Goal: Task Accomplishment & Management: Use online tool/utility

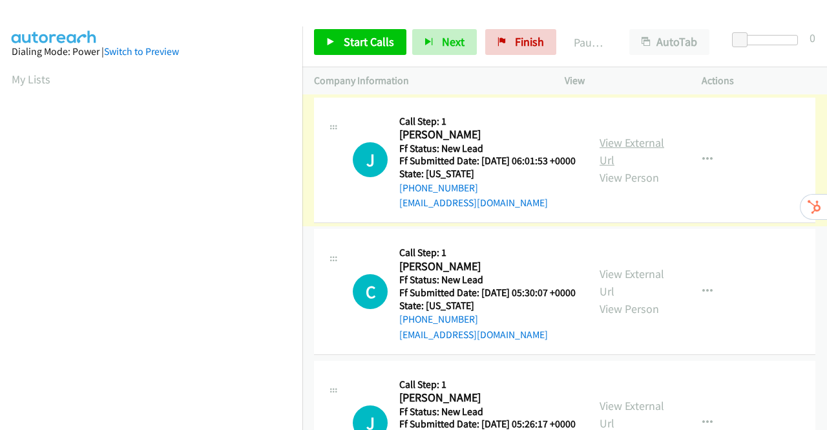
click at [636, 151] on link "View External Url" at bounding box center [632, 151] width 65 height 32
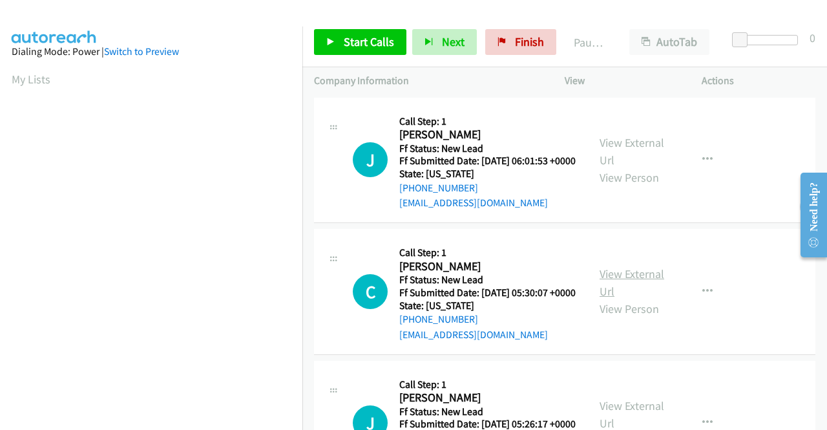
click at [633, 295] on link "View External Url" at bounding box center [632, 282] width 65 height 32
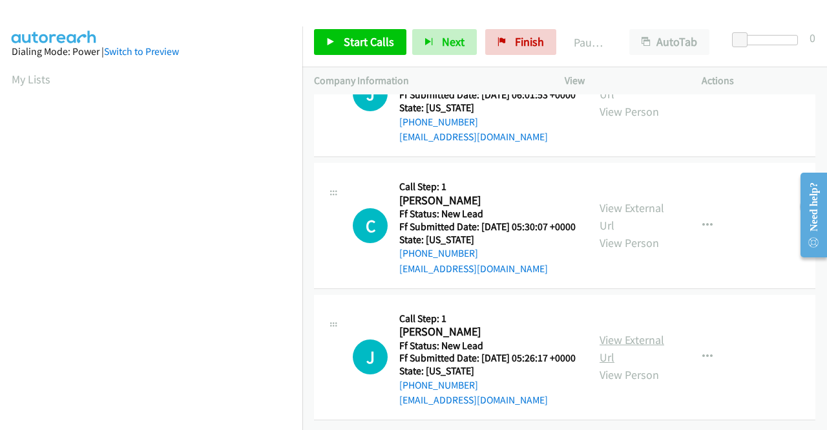
click at [631, 332] on link "View External Url" at bounding box center [632, 348] width 65 height 32
click at [357, 39] on span "Start Calls" at bounding box center [369, 41] width 50 height 15
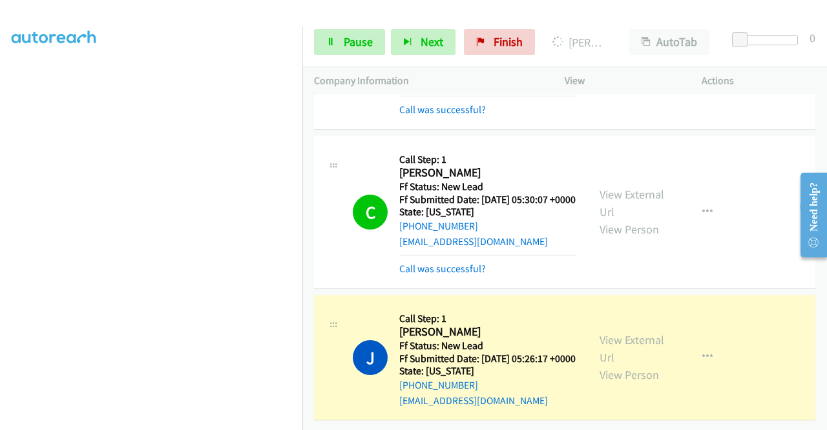
scroll to position [0, 0]
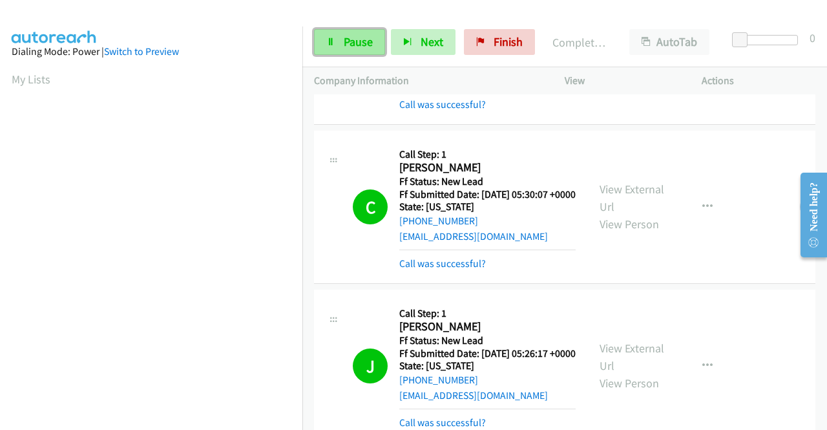
click at [326, 37] on link "Pause" at bounding box center [349, 42] width 71 height 26
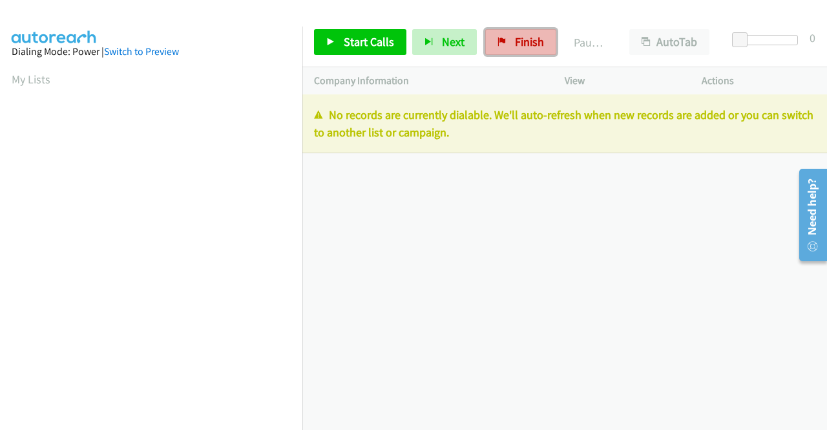
click at [531, 47] on span "Finish" at bounding box center [529, 41] width 29 height 15
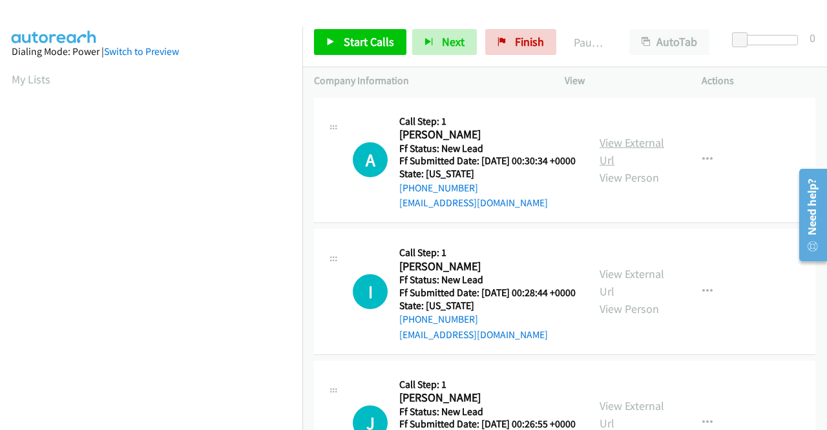
click at [625, 149] on link "View External Url" at bounding box center [632, 151] width 65 height 32
click at [629, 288] on link "View External Url" at bounding box center [632, 282] width 65 height 32
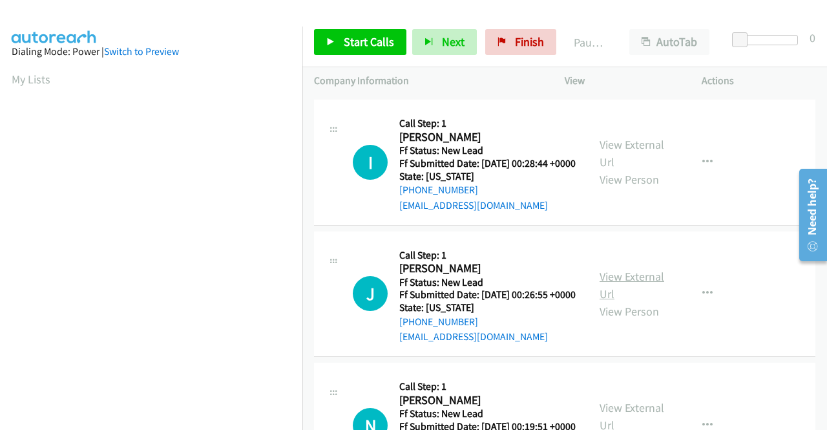
click at [636, 301] on link "View External Url" at bounding box center [632, 285] width 65 height 32
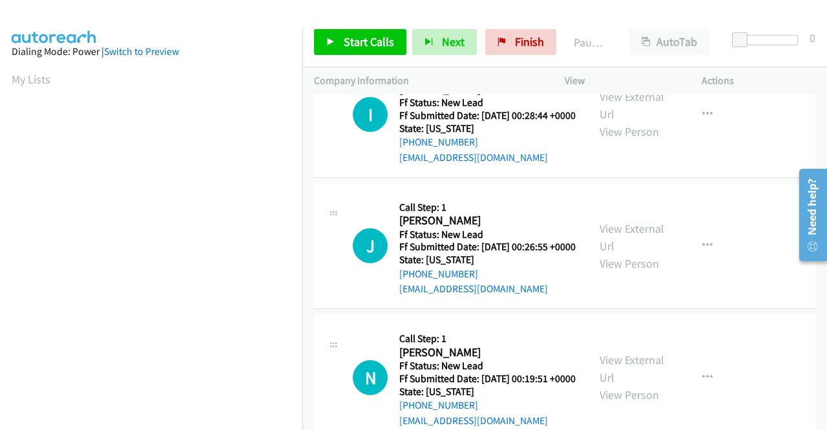
scroll to position [258, 0]
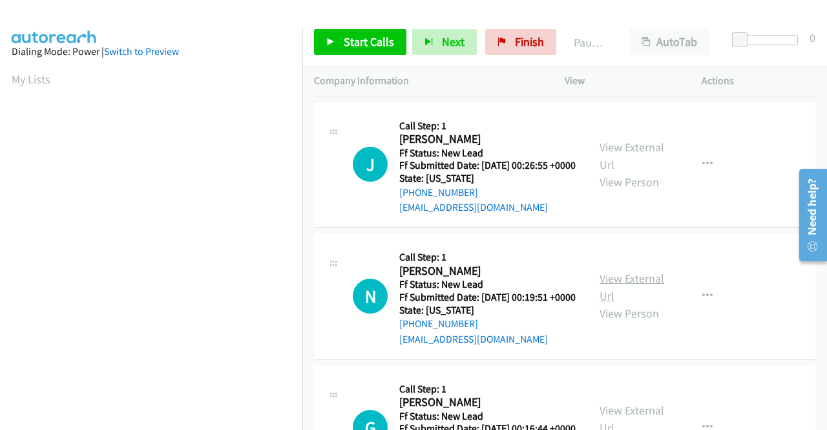
click at [613, 303] on link "View External Url" at bounding box center [632, 287] width 65 height 32
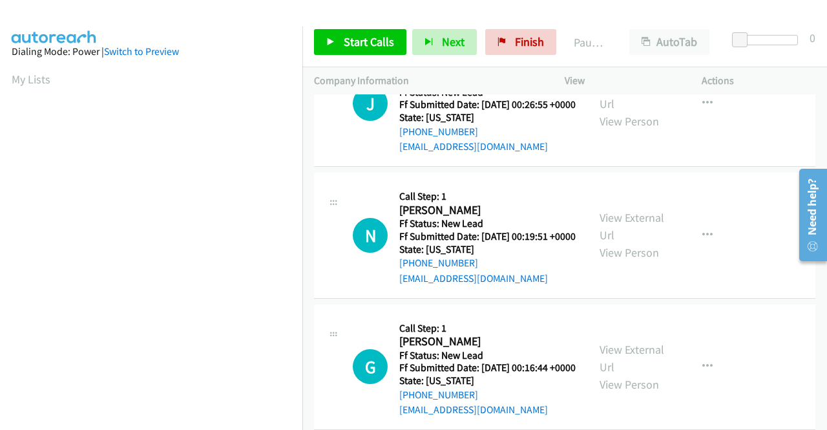
scroll to position [388, 0]
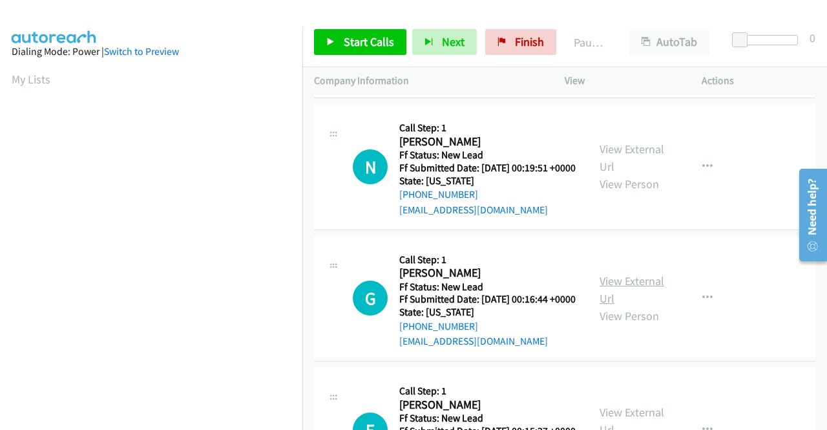
click at [624, 306] on link "View External Url" at bounding box center [632, 289] width 65 height 32
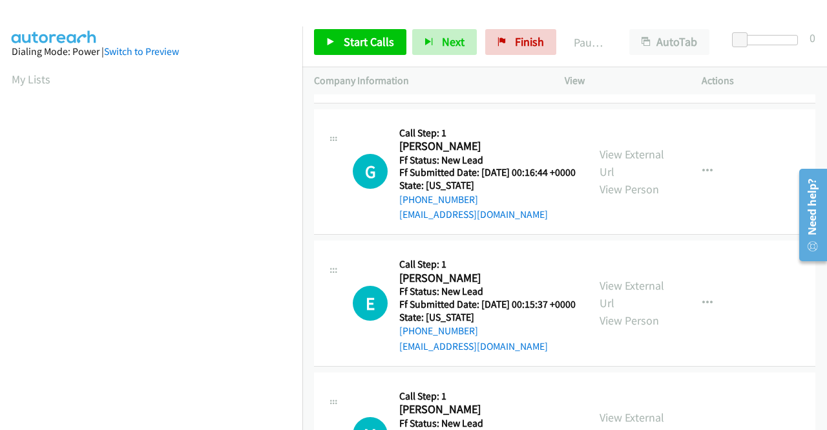
scroll to position [517, 0]
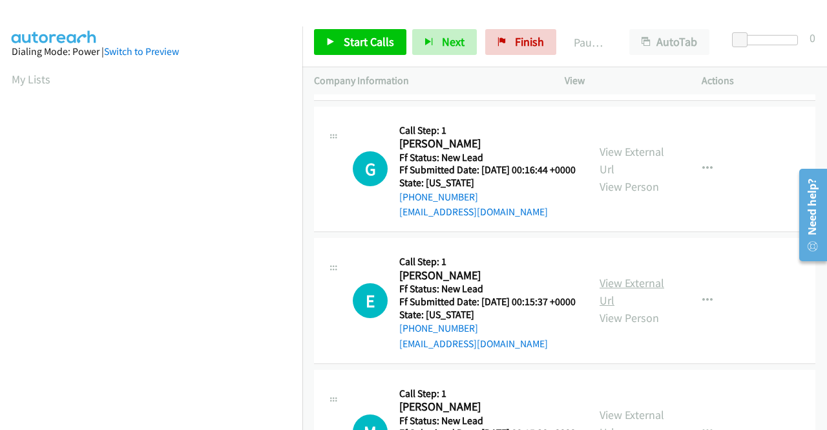
click at [620, 308] on link "View External Url" at bounding box center [632, 291] width 65 height 32
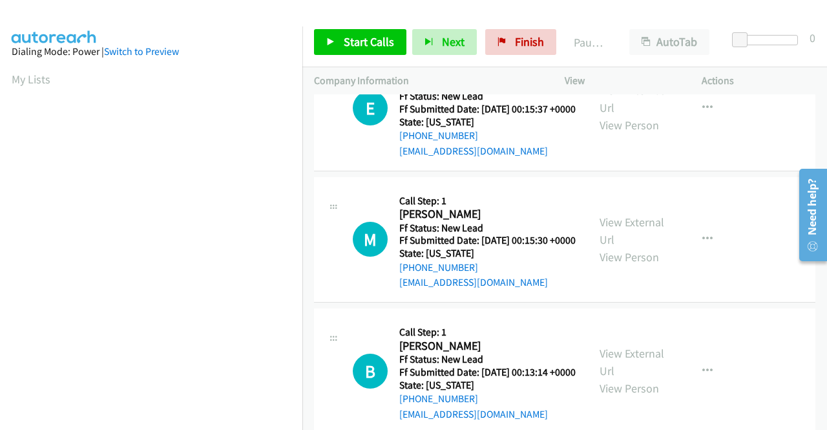
scroll to position [711, 0]
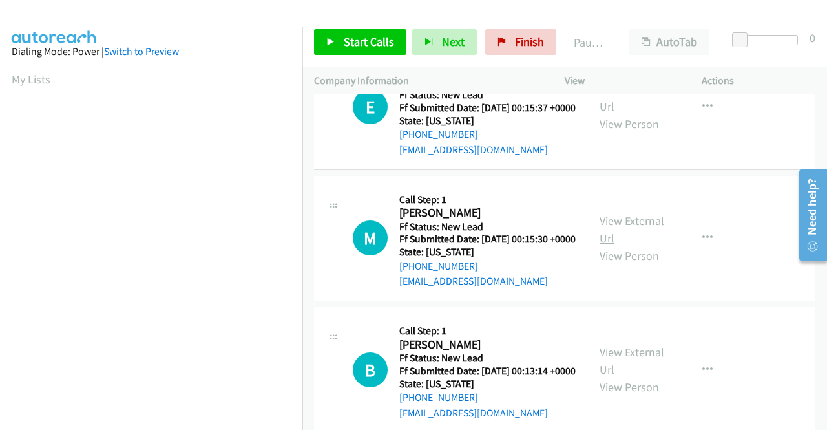
click at [629, 246] on link "View External Url" at bounding box center [632, 229] width 65 height 32
click at [335, 42] on link "Start Calls" at bounding box center [360, 42] width 92 height 26
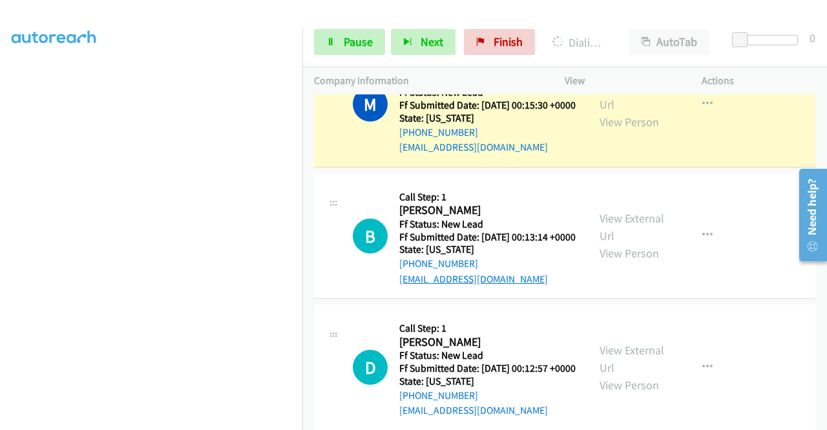
scroll to position [1163, 0]
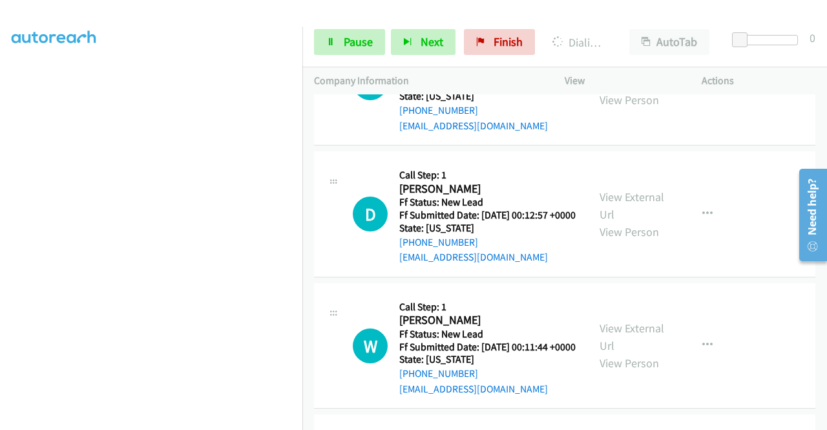
click at [631, 90] on link "View External Url" at bounding box center [632, 74] width 65 height 32
click at [615, 222] on link "View External Url" at bounding box center [632, 205] width 65 height 32
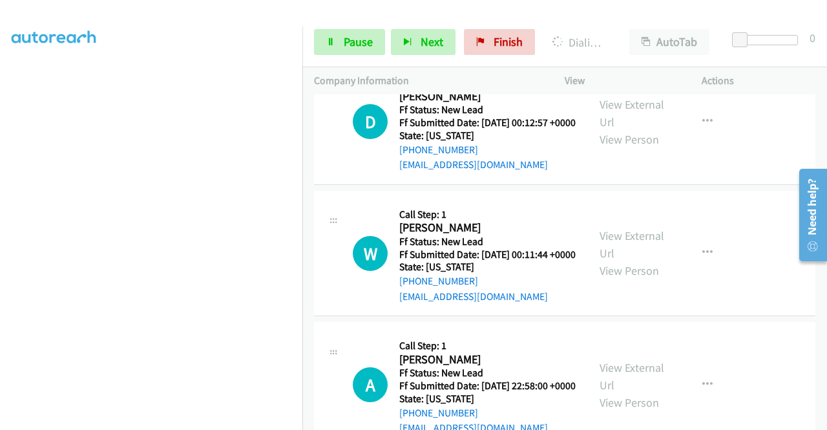
scroll to position [1357, 0]
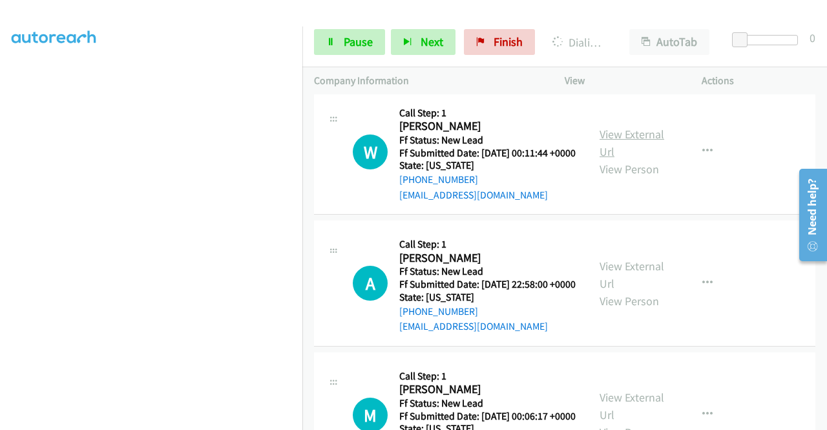
click at [620, 159] on link "View External Url" at bounding box center [632, 143] width 65 height 32
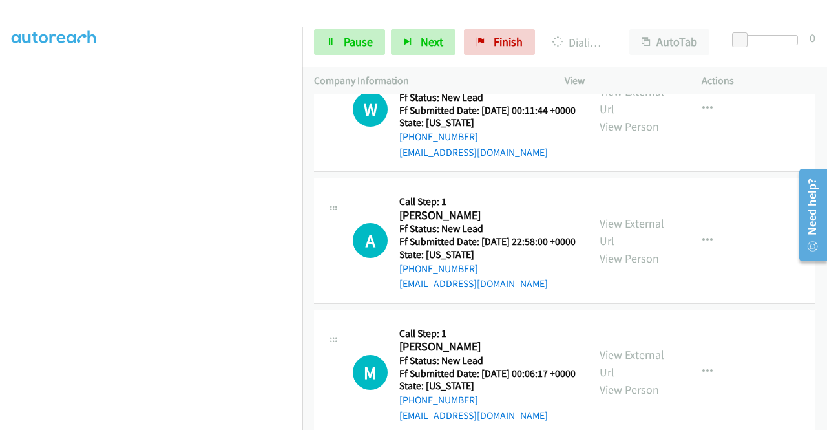
scroll to position [1486, 0]
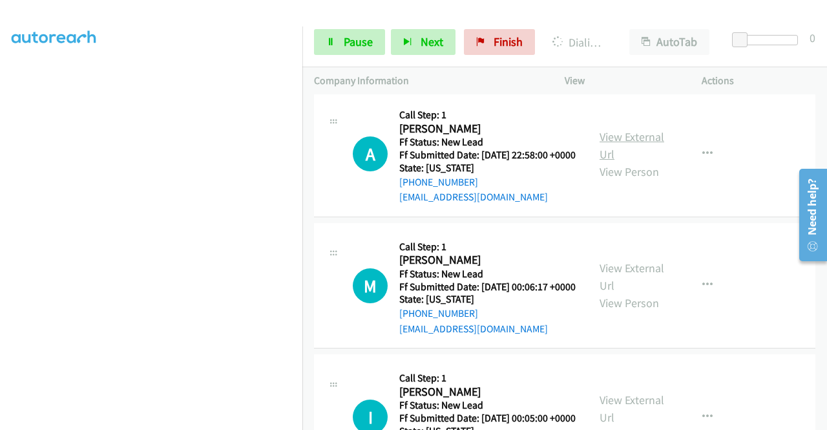
click at [610, 162] on link "View External Url" at bounding box center [632, 145] width 65 height 32
click at [348, 34] on link "Pause" at bounding box center [349, 42] width 71 height 26
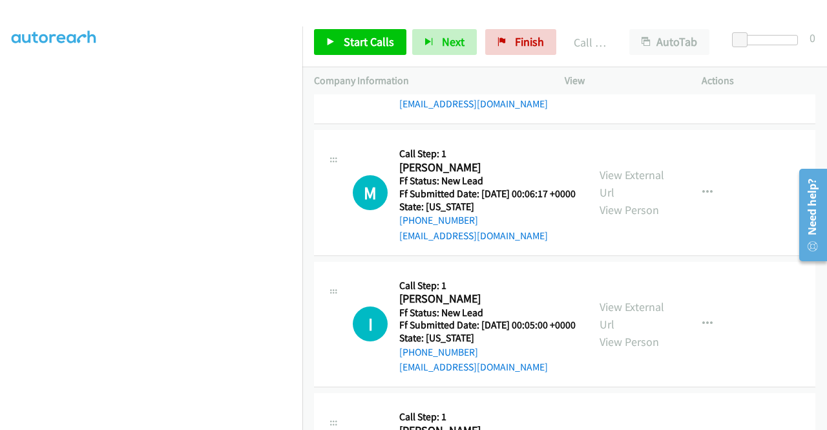
scroll to position [1708, 0]
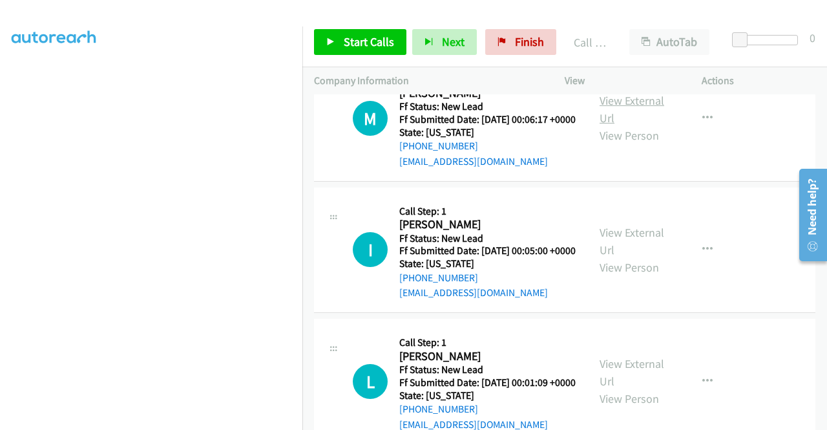
click at [600, 125] on link "View External Url" at bounding box center [632, 109] width 65 height 32
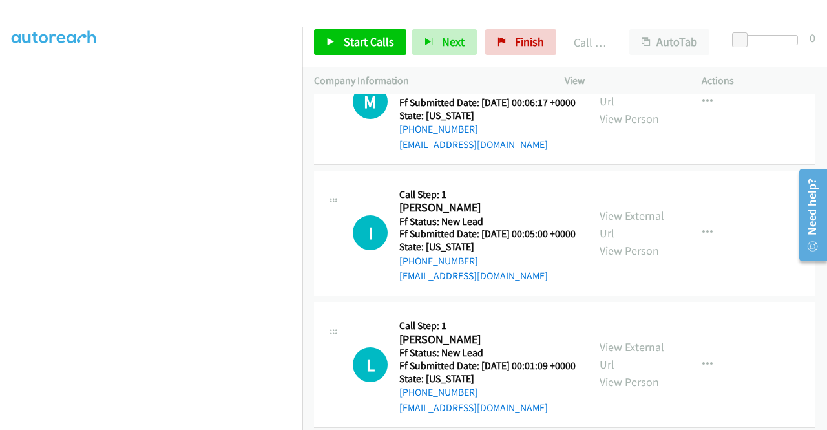
scroll to position [1773, 0]
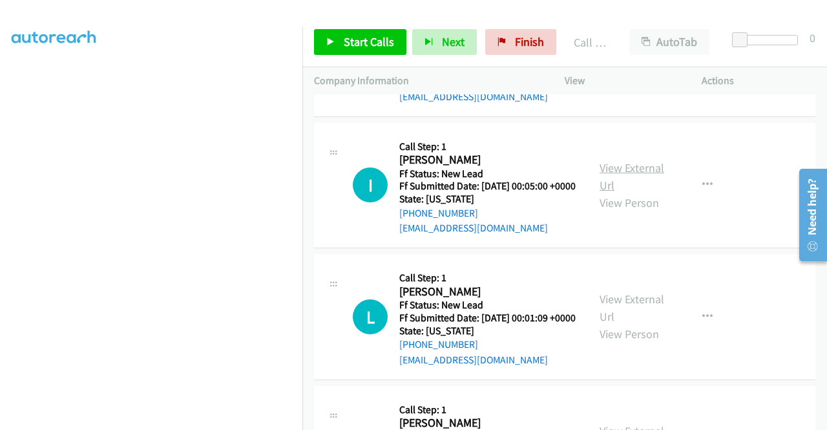
click at [649, 193] on link "View External Url" at bounding box center [632, 176] width 65 height 32
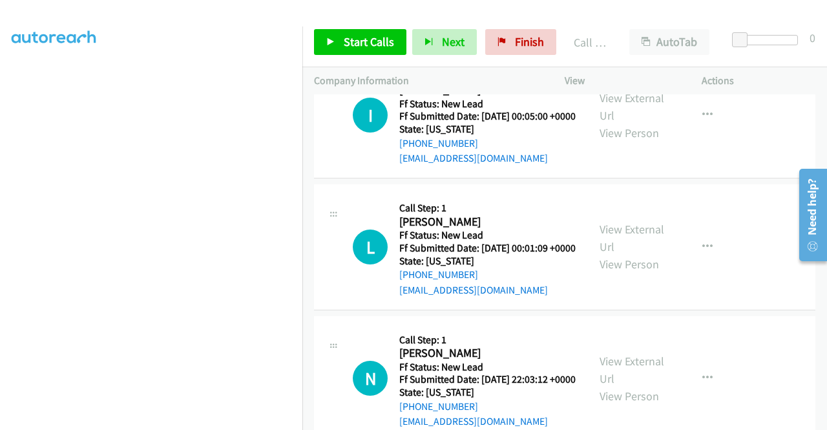
scroll to position [1902, 0]
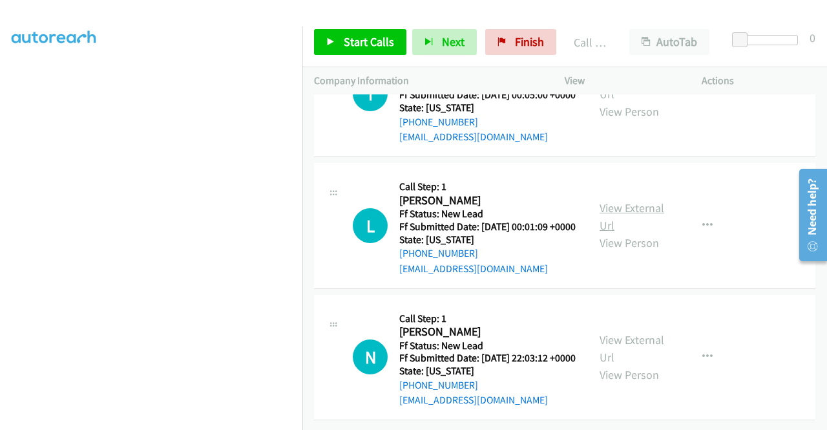
click at [634, 233] on link "View External Url" at bounding box center [632, 216] width 65 height 32
click at [616, 352] on link "View External Url" at bounding box center [632, 348] width 65 height 32
drag, startPoint x: 337, startPoint y: 47, endPoint x: 342, endPoint y: 52, distance: 7.3
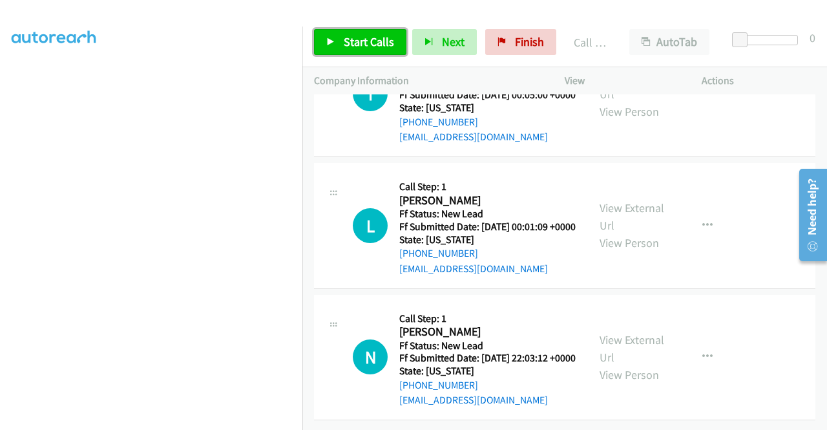
click at [337, 47] on link "Start Calls" at bounding box center [360, 42] width 92 height 26
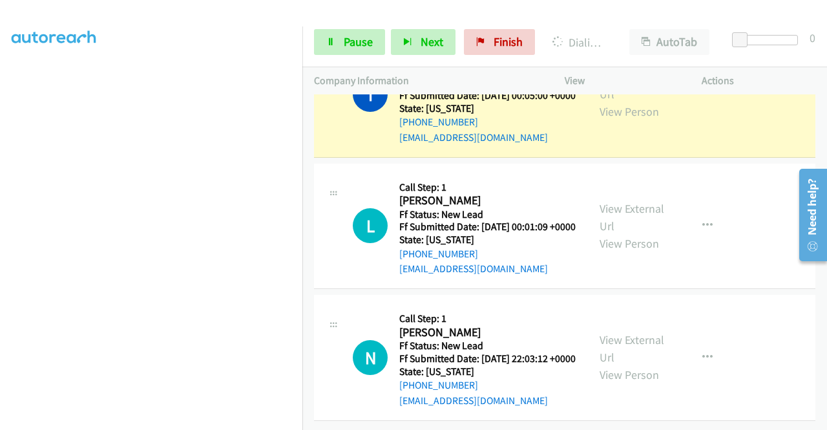
scroll to position [0, 0]
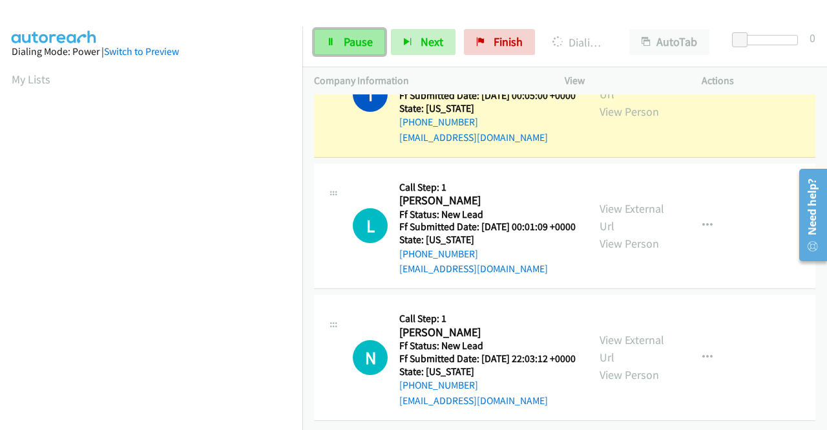
click at [350, 44] on span "Pause" at bounding box center [358, 41] width 29 height 15
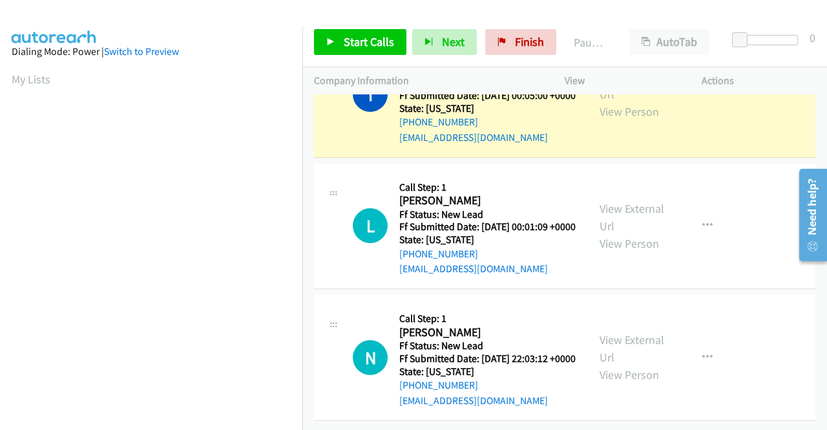
scroll to position [295, 0]
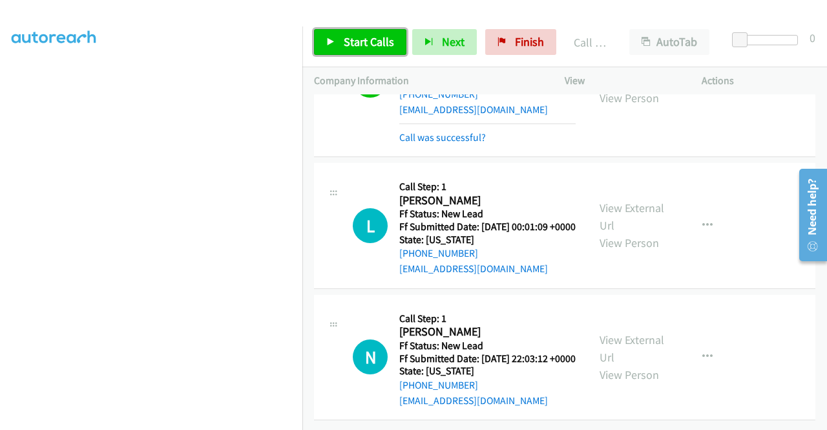
click at [346, 32] on link "Start Calls" at bounding box center [360, 42] width 92 height 26
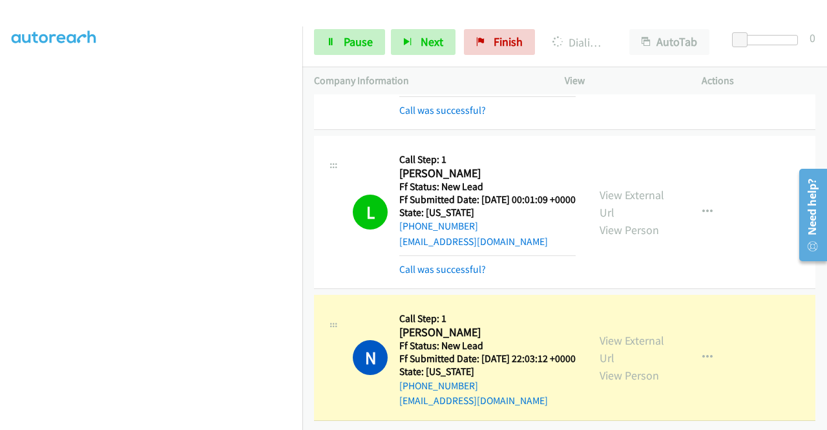
scroll to position [2223, 0]
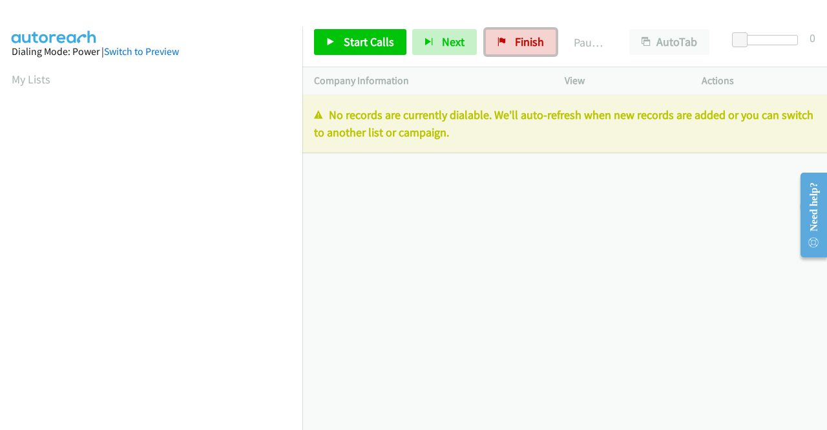
drag, startPoint x: 526, startPoint y: 36, endPoint x: 454, endPoint y: 65, distance: 78.0
click at [525, 36] on span "Finish" at bounding box center [529, 41] width 29 height 15
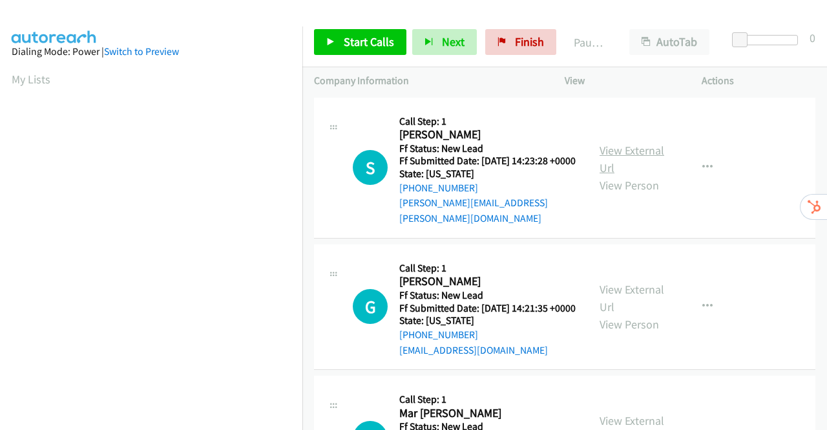
click at [616, 153] on link "View External Url" at bounding box center [632, 159] width 65 height 32
click at [616, 289] on link "View External Url" at bounding box center [632, 298] width 65 height 32
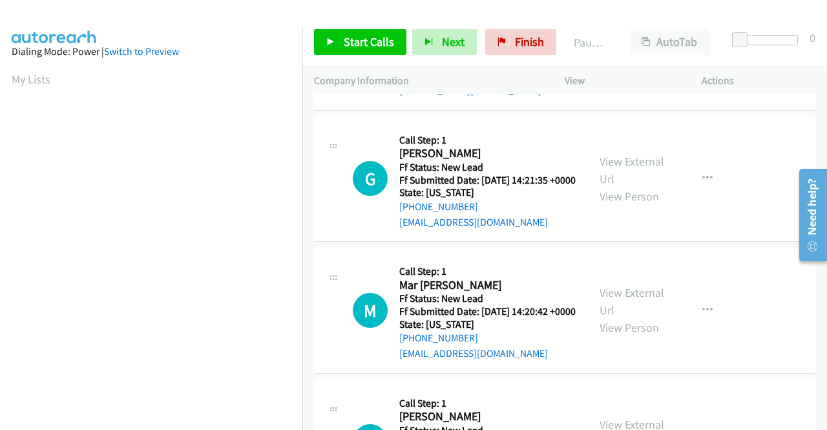
scroll to position [129, 0]
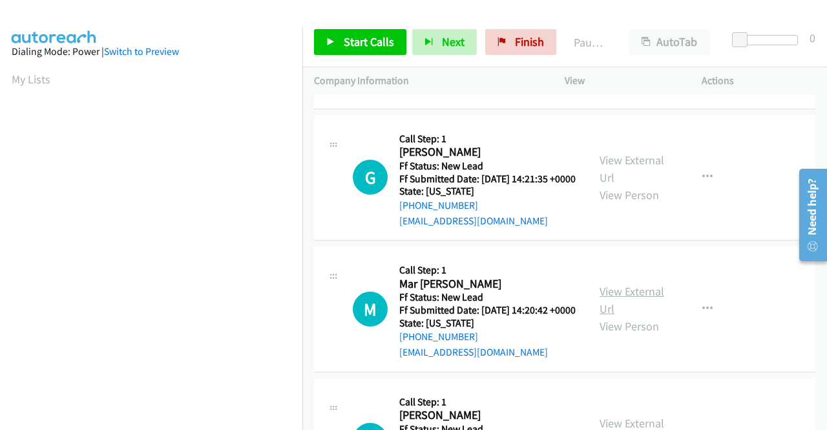
click at [624, 308] on link "View External Url" at bounding box center [632, 300] width 65 height 32
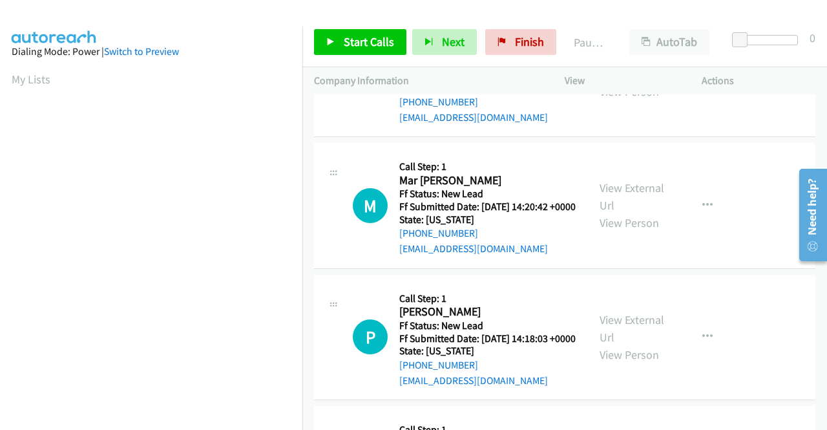
scroll to position [323, 0]
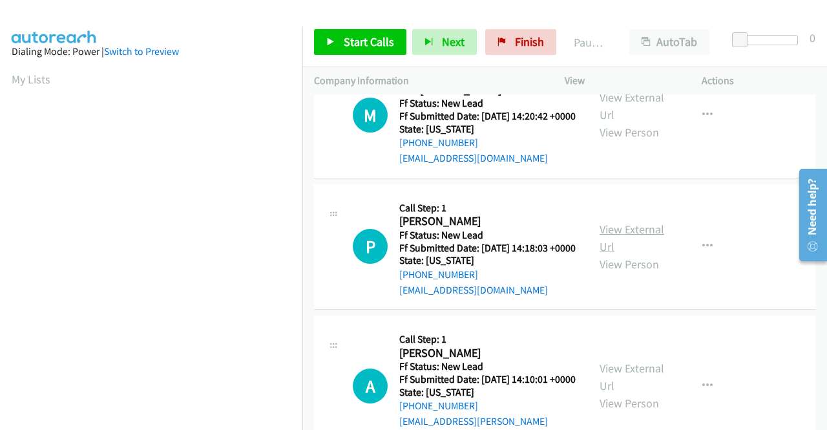
click at [648, 254] on link "View External Url" at bounding box center [632, 238] width 65 height 32
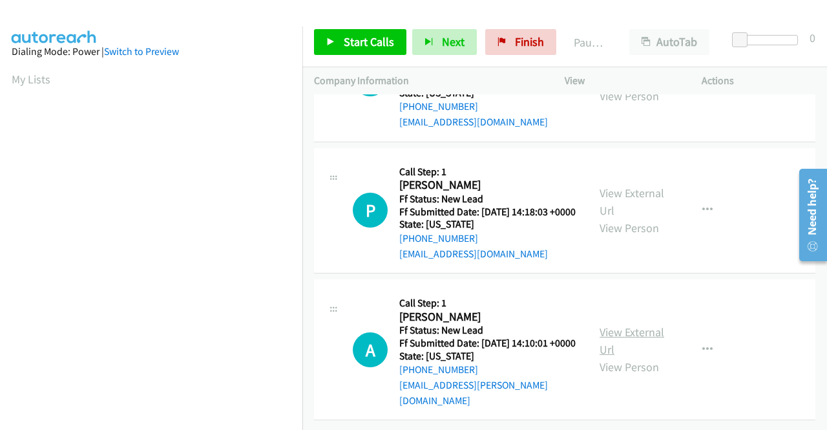
scroll to position [401, 0]
click at [641, 324] on link "View External Url" at bounding box center [632, 340] width 65 height 32
click at [341, 42] on link "Start Calls" at bounding box center [360, 42] width 92 height 26
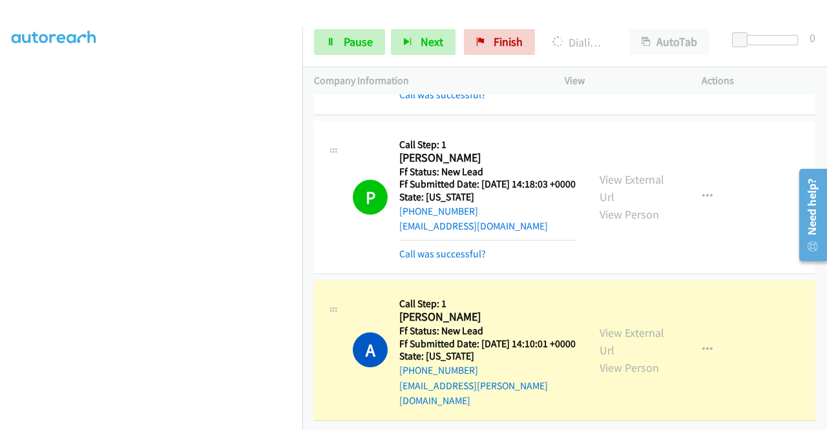
scroll to position [0, 0]
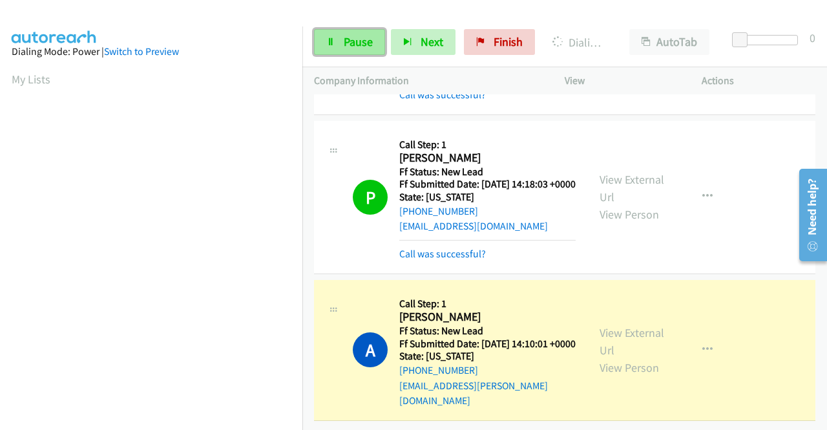
click at [336, 39] on link "Pause" at bounding box center [349, 42] width 71 height 26
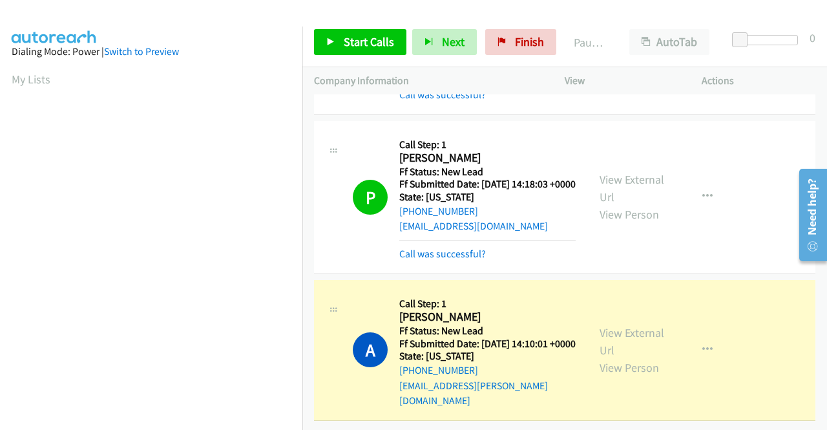
scroll to position [295, 0]
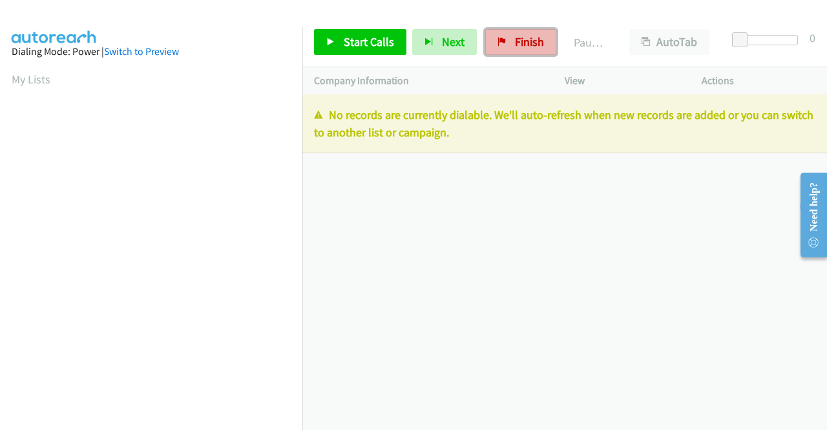
click at [538, 44] on span "Finish" at bounding box center [529, 41] width 29 height 15
click at [532, 47] on span "Finish" at bounding box center [529, 41] width 29 height 15
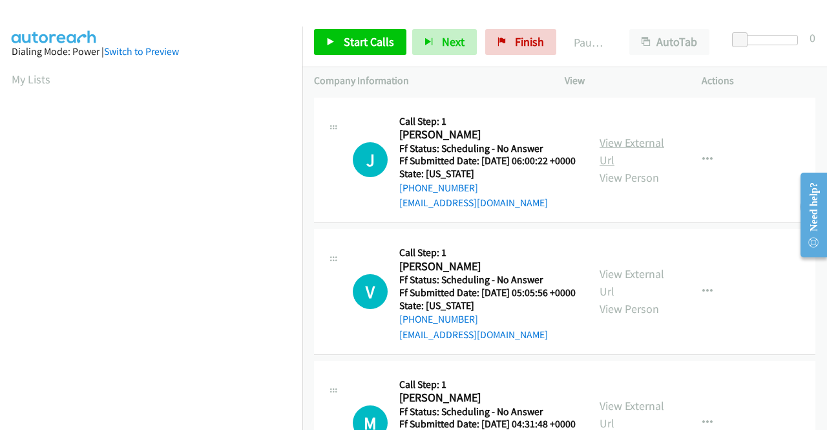
click at [639, 149] on link "View External Url" at bounding box center [632, 151] width 65 height 32
click at [636, 291] on link "View External Url" at bounding box center [632, 282] width 65 height 32
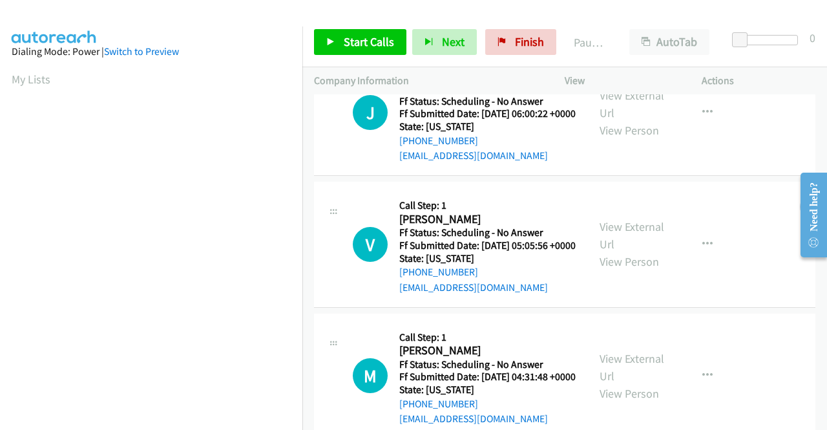
scroll to position [65, 0]
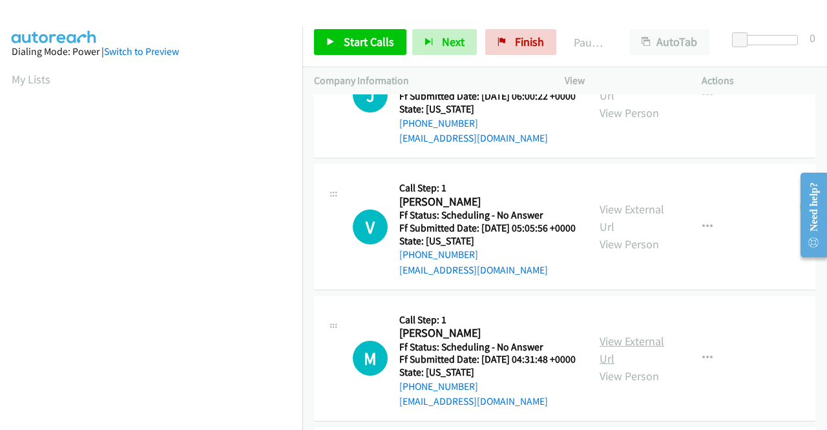
click at [638, 366] on link "View External Url" at bounding box center [632, 349] width 65 height 32
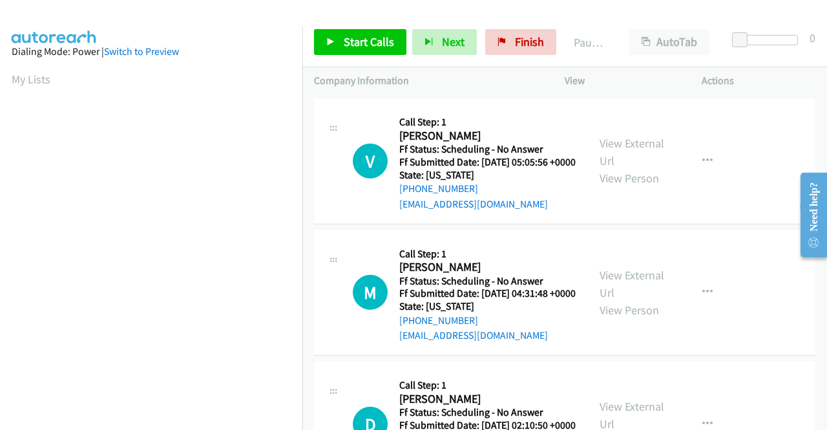
scroll to position [194, 0]
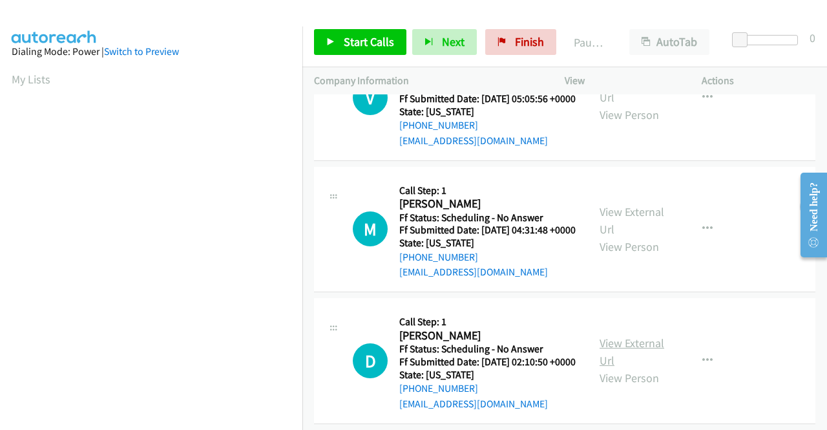
click at [629, 368] on link "View External Url" at bounding box center [632, 351] width 65 height 32
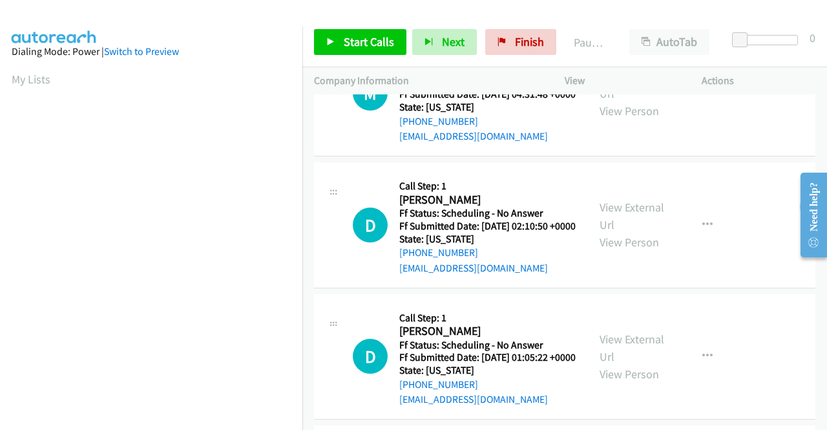
scroll to position [388, 0]
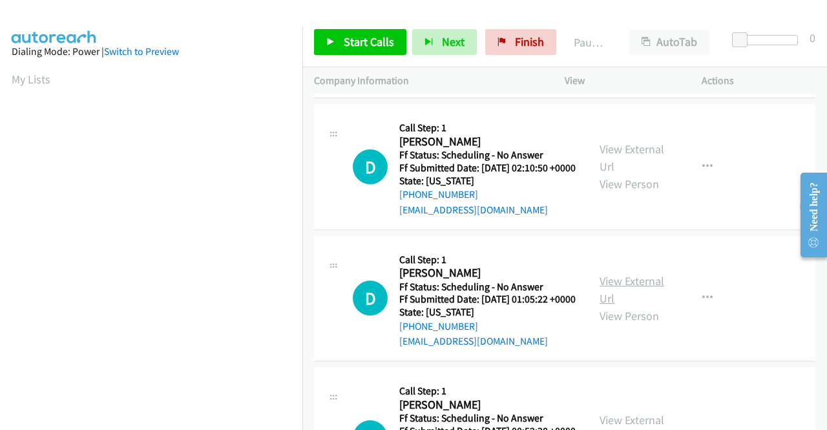
click at [622, 306] on link "View External Url" at bounding box center [632, 289] width 65 height 32
click at [356, 43] on span "Start Calls" at bounding box center [369, 41] width 50 height 15
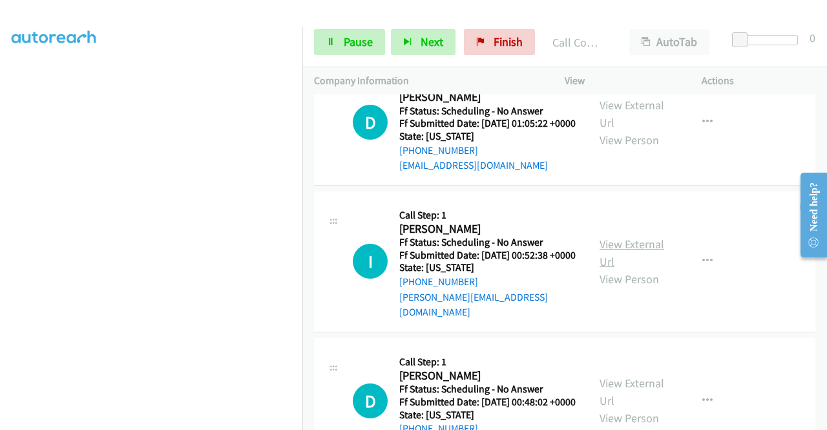
scroll to position [673, 0]
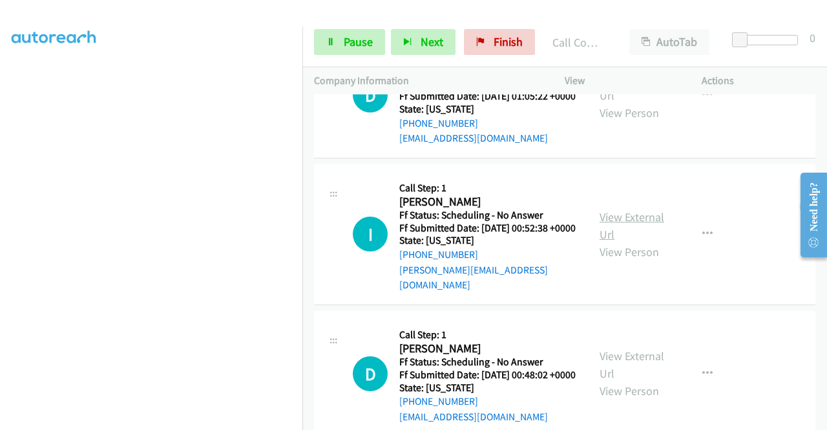
click at [628, 242] on link "View External Url" at bounding box center [632, 225] width 65 height 32
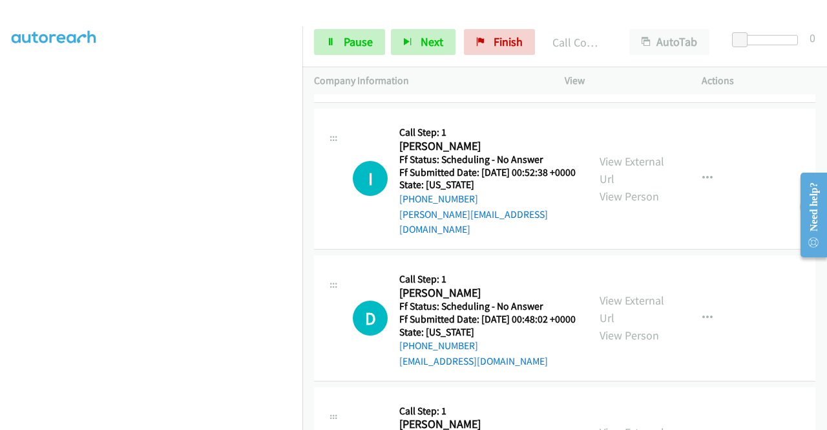
scroll to position [867, 0]
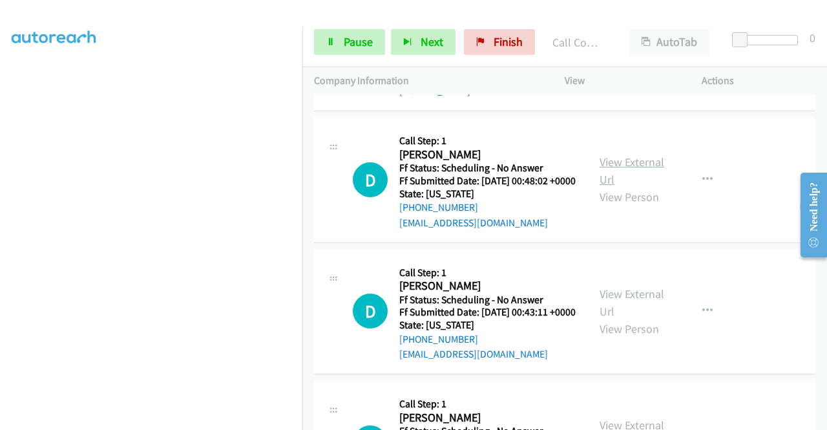
click at [626, 187] on link "View External Url" at bounding box center [632, 170] width 65 height 32
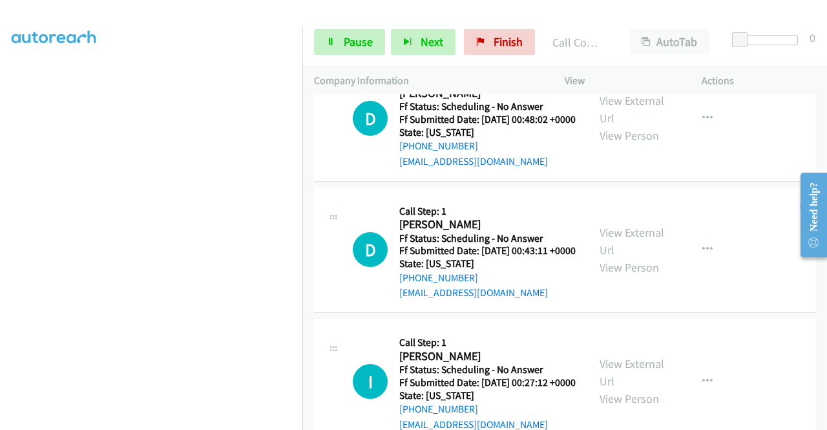
scroll to position [996, 0]
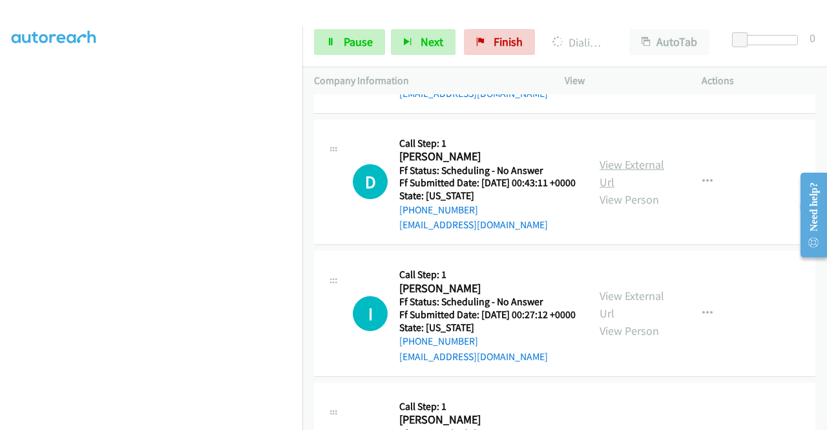
click at [627, 189] on link "View External Url" at bounding box center [632, 173] width 65 height 32
click at [615, 321] on link "View External Url" at bounding box center [632, 304] width 65 height 32
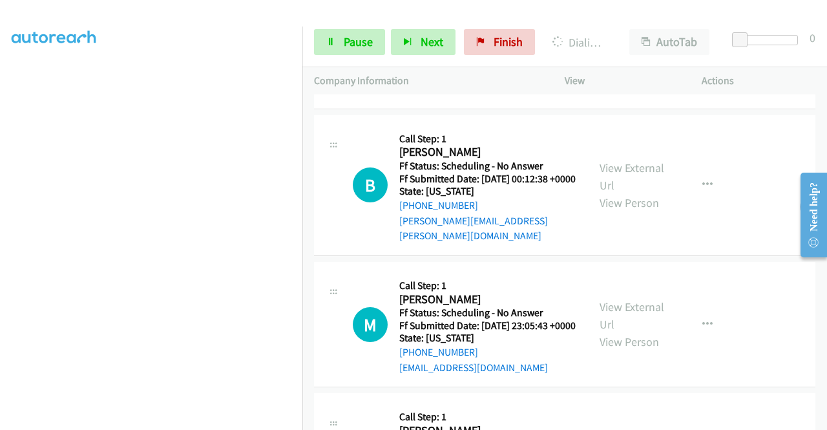
scroll to position [1319, 0]
click at [610, 192] on link "View External Url" at bounding box center [632, 176] width 65 height 32
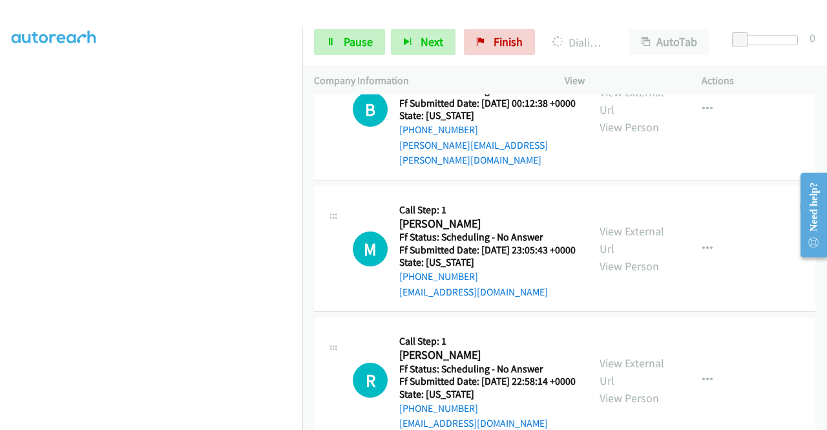
scroll to position [1449, 0]
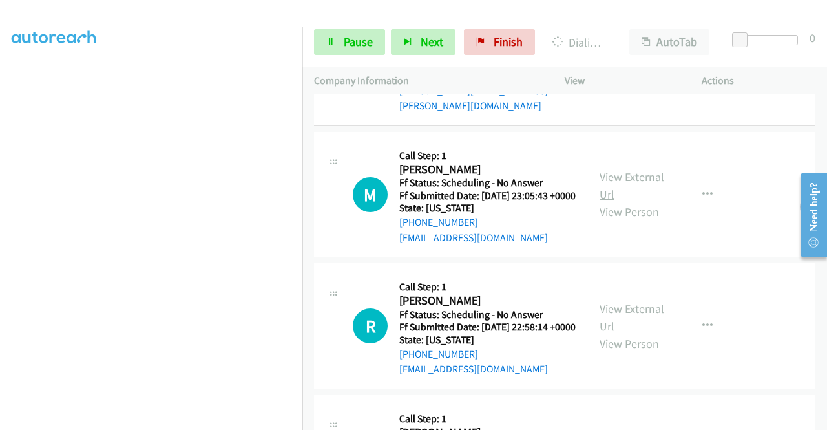
click at [605, 202] on link "View External Url" at bounding box center [632, 185] width 65 height 32
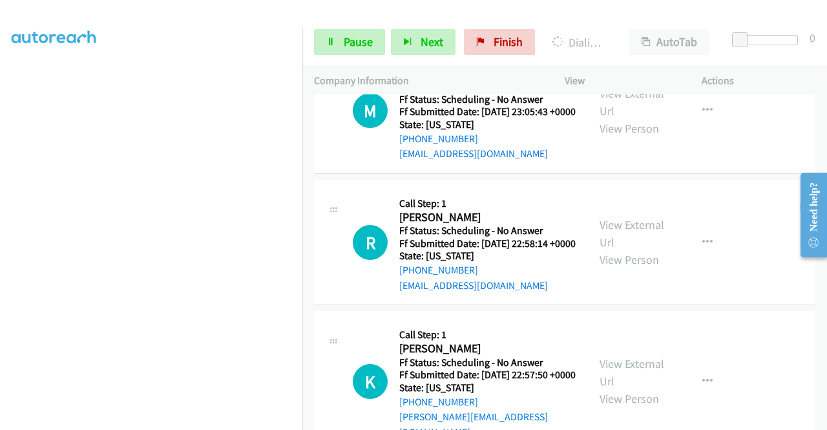
scroll to position [1578, 0]
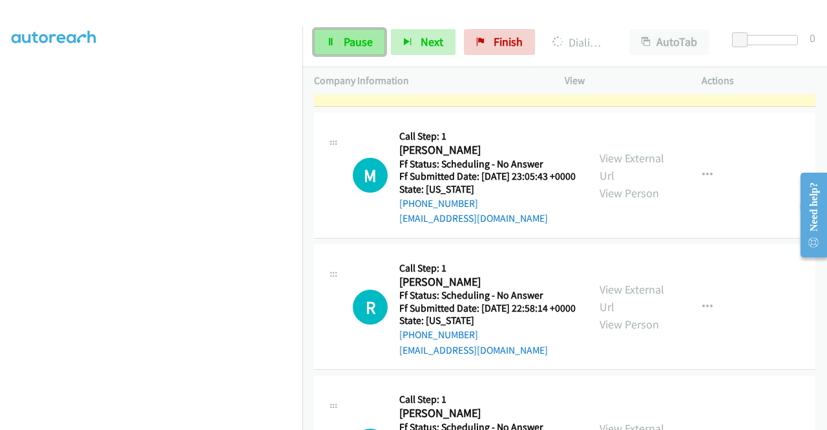
click at [363, 36] on span "Pause" at bounding box center [358, 41] width 29 height 15
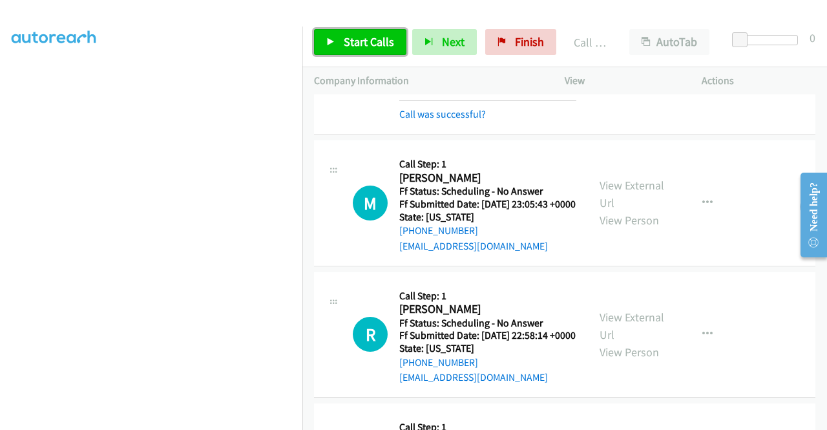
click at [357, 43] on span "Start Calls" at bounding box center [369, 41] width 50 height 15
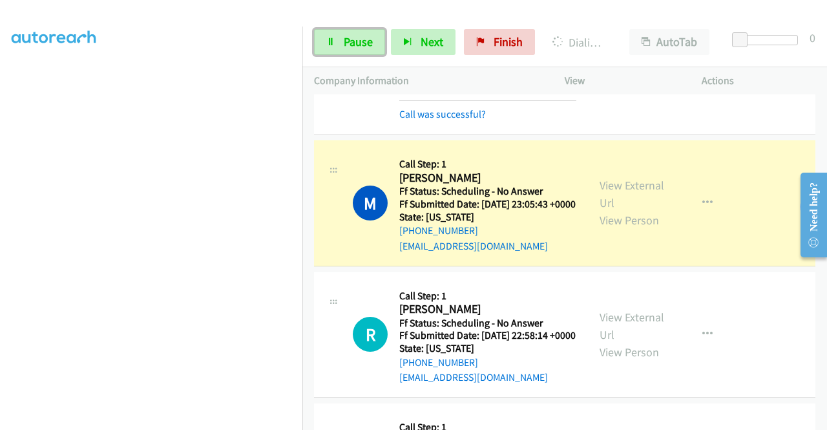
click at [357, 43] on span "Pause" at bounding box center [358, 41] width 29 height 15
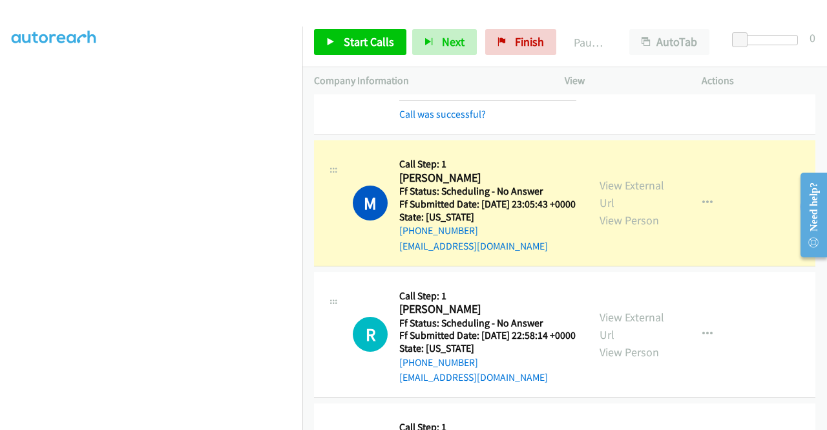
scroll to position [36, 0]
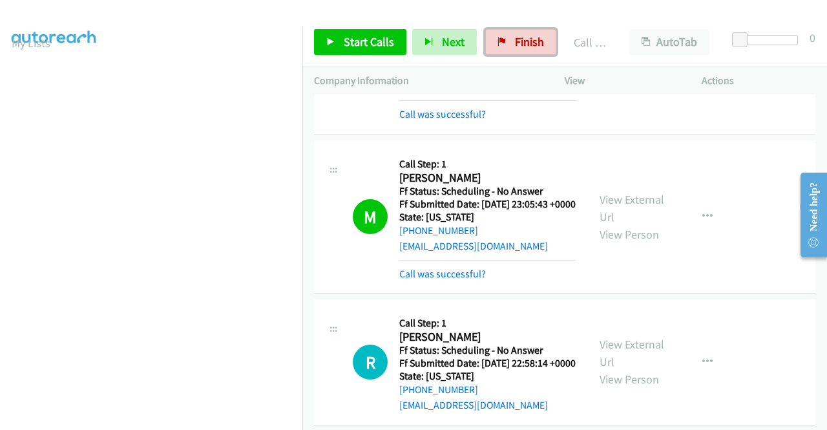
drag, startPoint x: 508, startPoint y: 36, endPoint x: 460, endPoint y: 70, distance: 59.2
click at [508, 36] on link "Finish" at bounding box center [520, 42] width 71 height 26
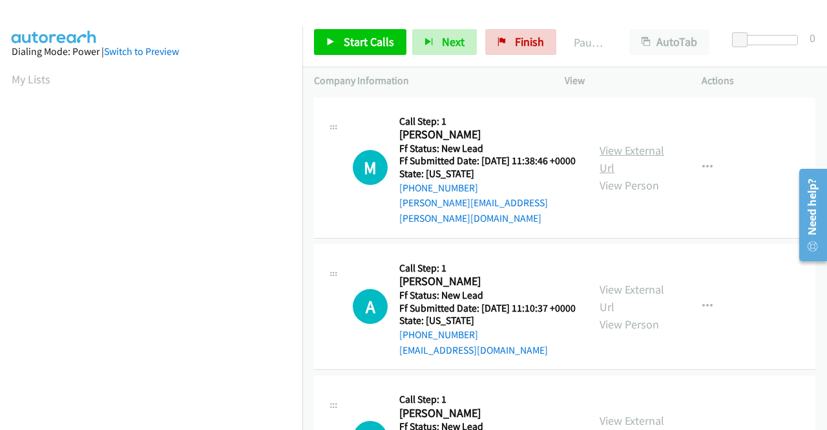
click at [627, 154] on link "View External Url" at bounding box center [632, 159] width 65 height 32
click at [629, 293] on link "View External Url" at bounding box center [632, 298] width 65 height 32
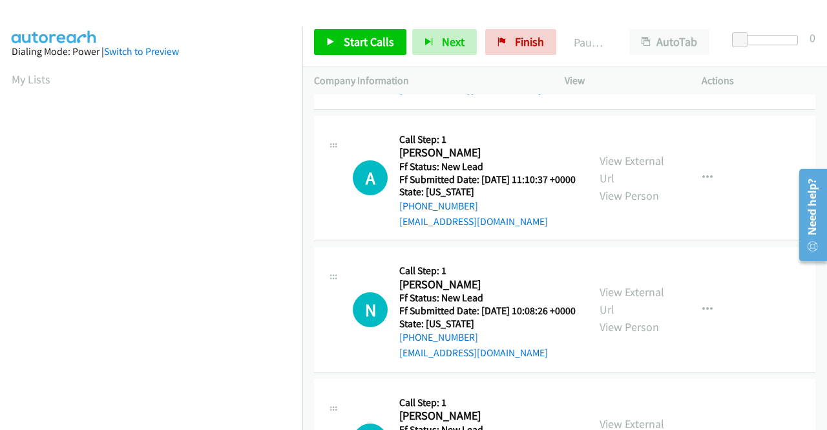
scroll to position [129, 0]
click at [617, 312] on link "View External Url" at bounding box center [632, 300] width 65 height 32
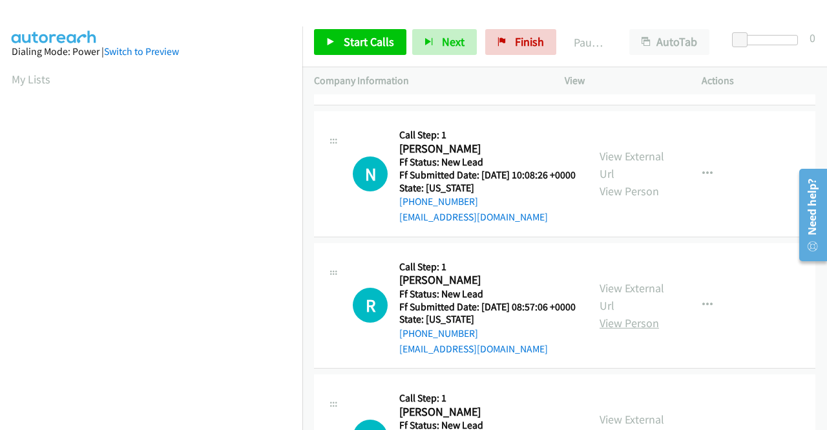
scroll to position [323, 0]
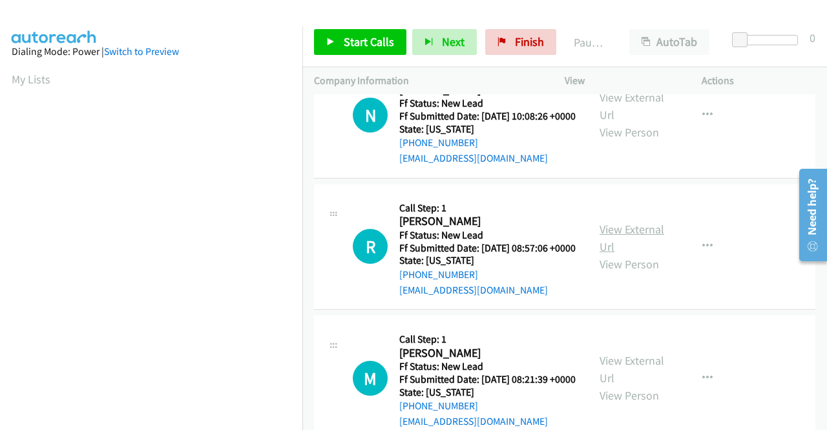
click at [644, 254] on link "View External Url" at bounding box center [632, 238] width 65 height 32
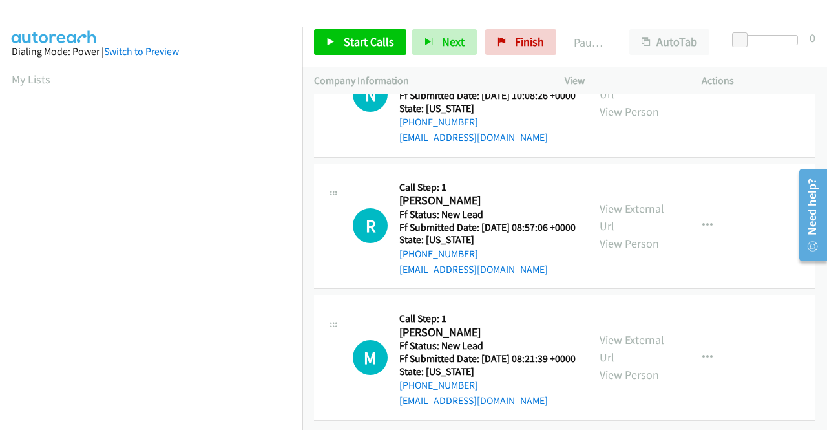
scroll to position [401, 0]
click at [616, 332] on link "View External Url" at bounding box center [632, 348] width 65 height 32
click at [348, 41] on span "Start Calls" at bounding box center [369, 41] width 50 height 15
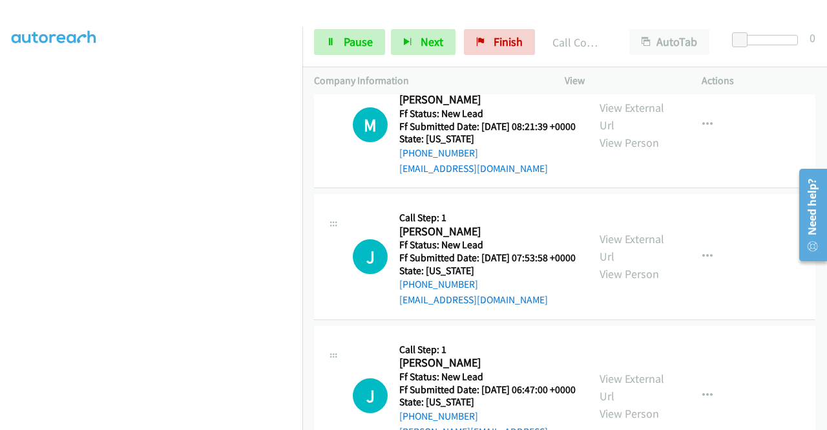
scroll to position [622, 0]
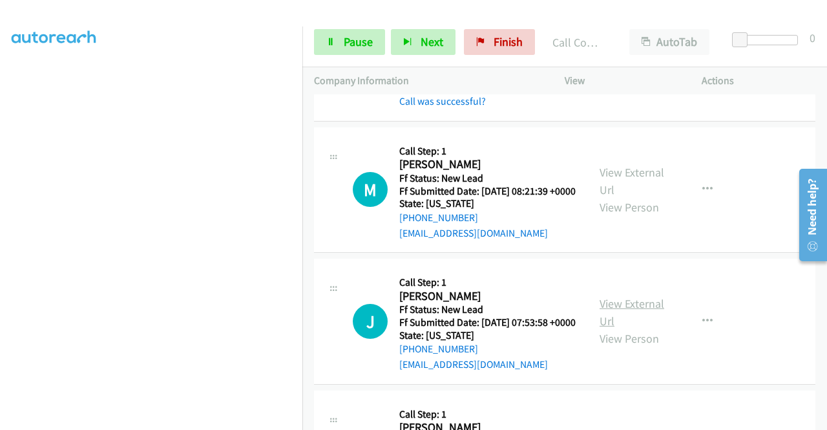
click at [635, 328] on link "View External Url" at bounding box center [632, 312] width 65 height 32
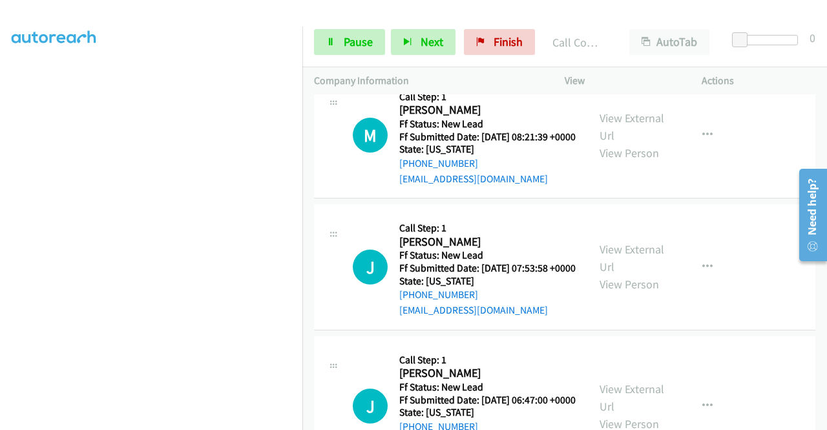
scroll to position [751, 0]
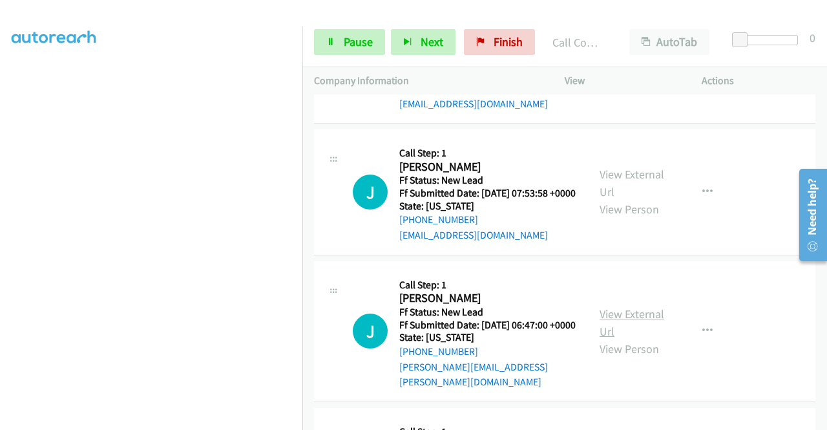
click at [622, 339] on link "View External Url" at bounding box center [632, 322] width 65 height 32
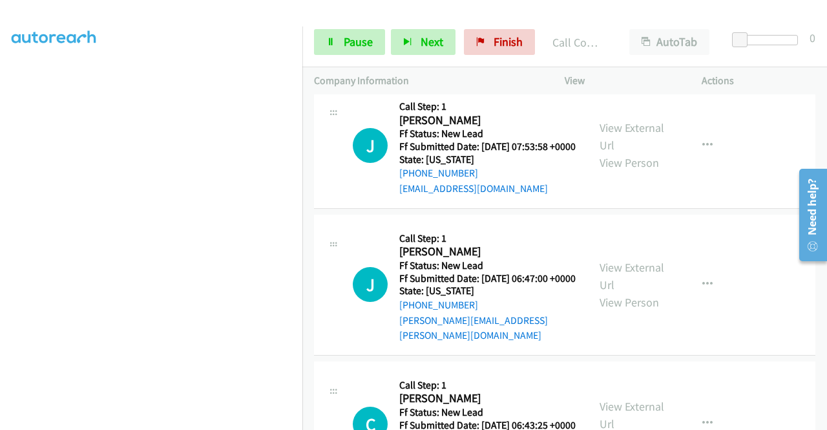
scroll to position [880, 0]
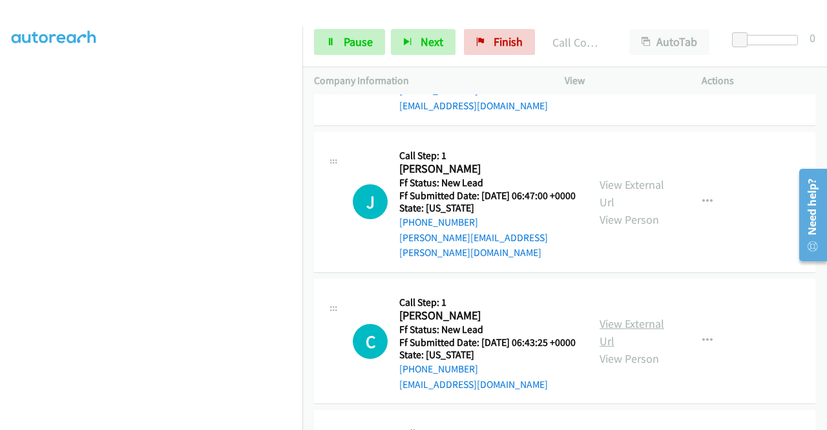
click at [631, 348] on link "View External Url" at bounding box center [632, 332] width 65 height 32
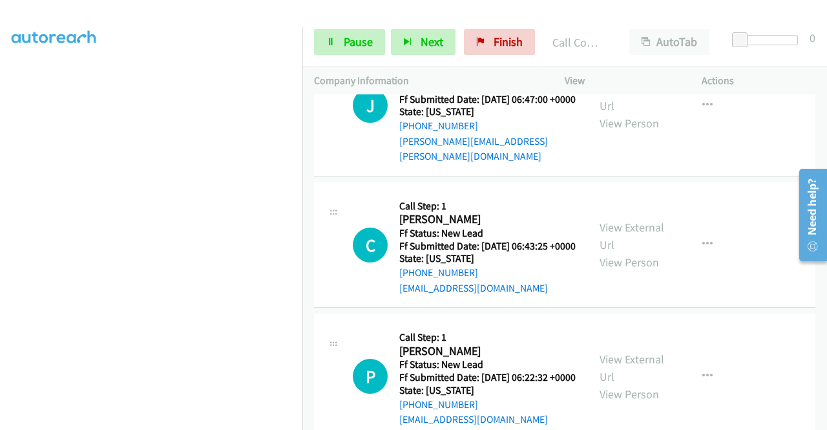
scroll to position [1074, 0]
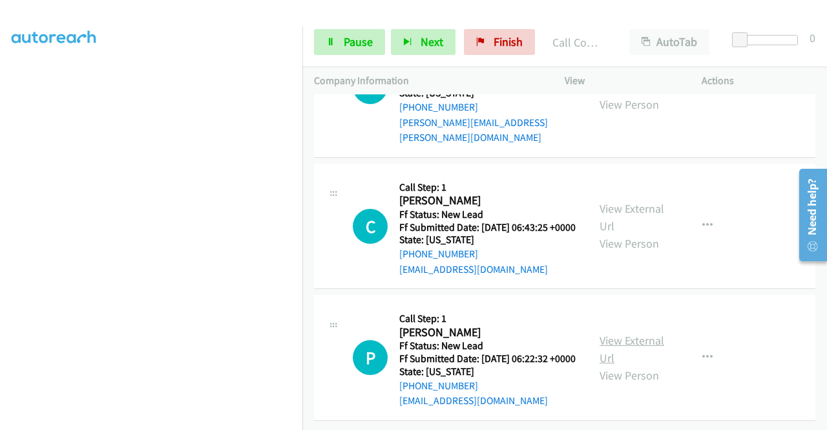
click at [640, 335] on link "View External Url" at bounding box center [632, 349] width 65 height 32
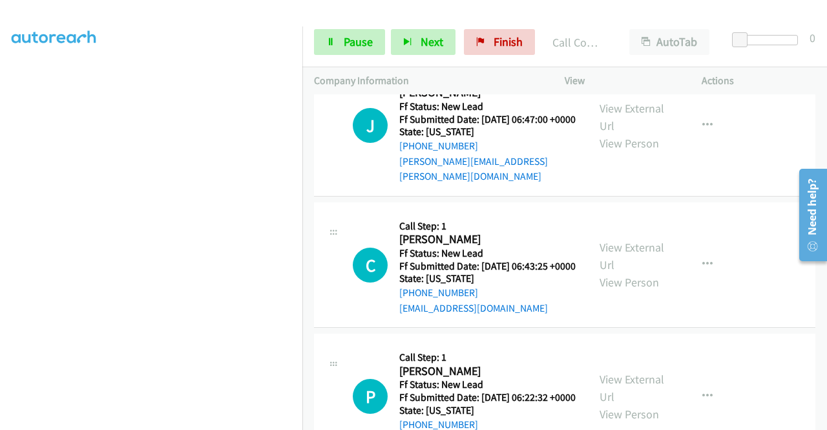
scroll to position [101, 0]
click at [346, 45] on span "Pause" at bounding box center [358, 41] width 29 height 15
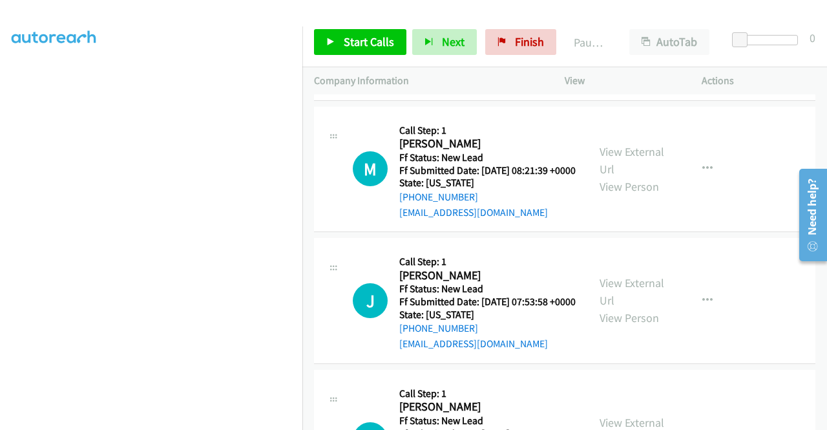
scroll to position [633, 0]
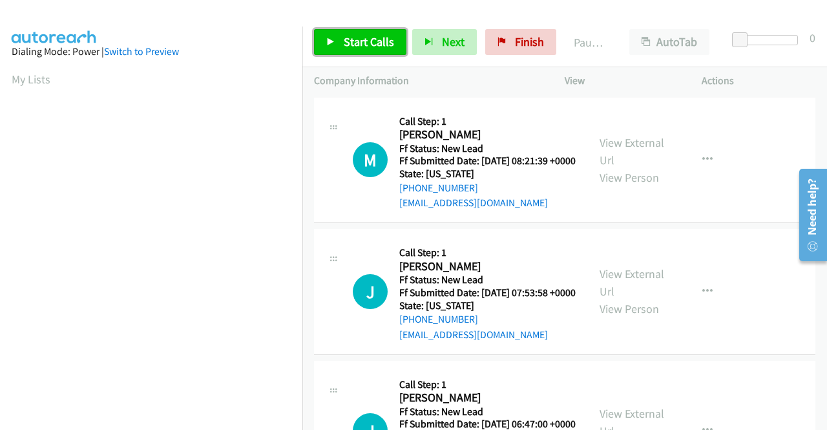
click at [368, 40] on span "Start Calls" at bounding box center [369, 41] width 50 height 15
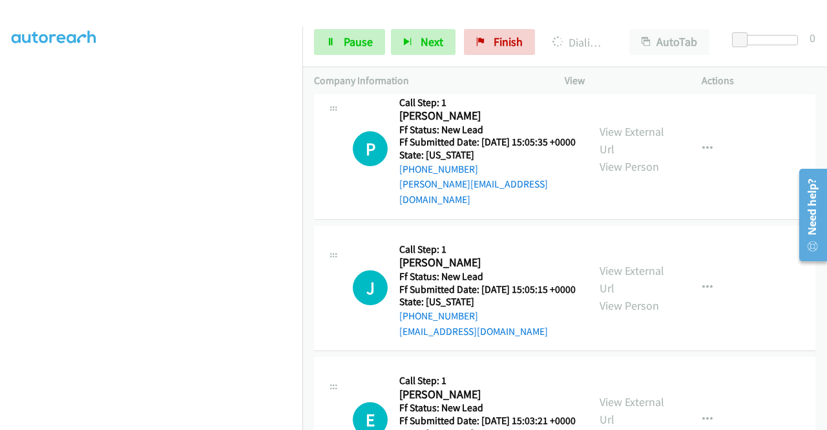
scroll to position [778, 0]
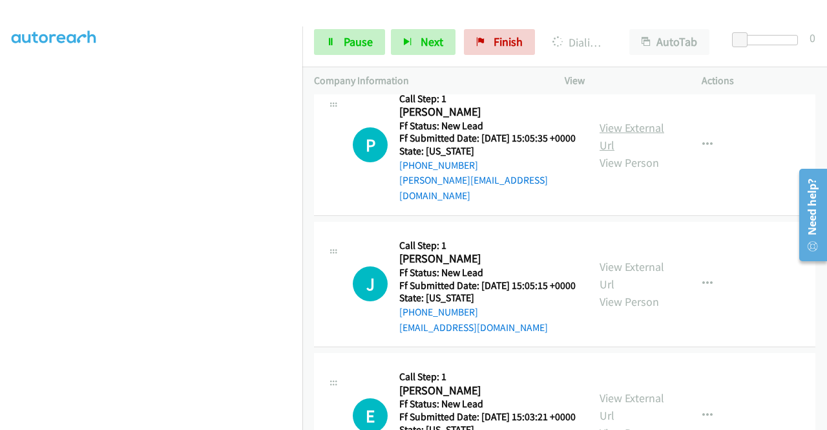
click at [618, 152] on link "View External Url" at bounding box center [632, 136] width 65 height 32
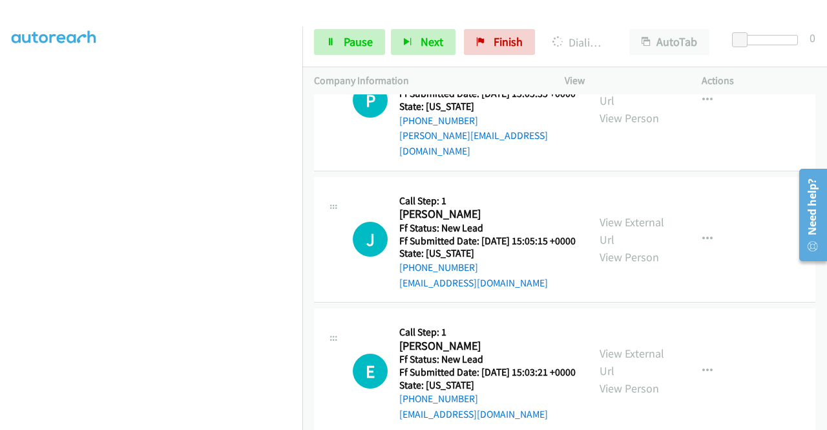
scroll to position [843, 0]
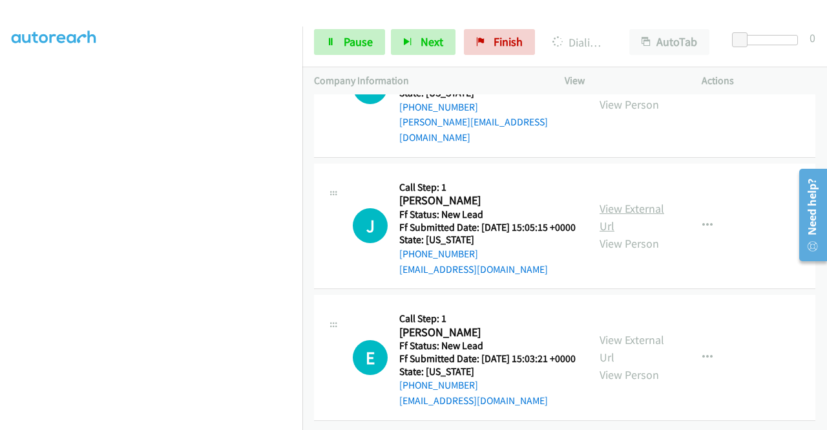
click at [609, 233] on link "View External Url" at bounding box center [632, 217] width 65 height 32
click at [610, 332] on link "View External Url" at bounding box center [632, 348] width 65 height 32
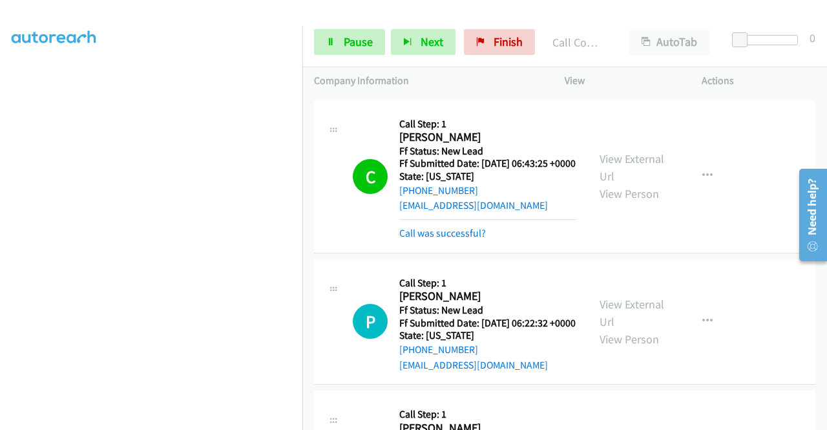
scroll to position [684, 0]
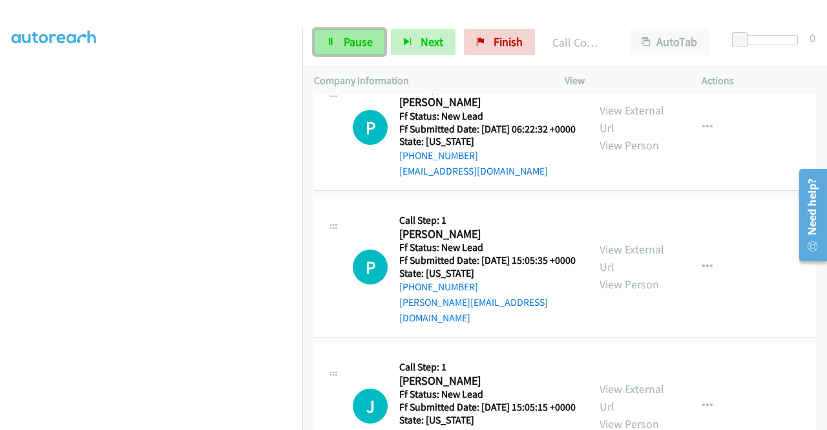
click at [356, 32] on link "Pause" at bounding box center [349, 42] width 71 height 26
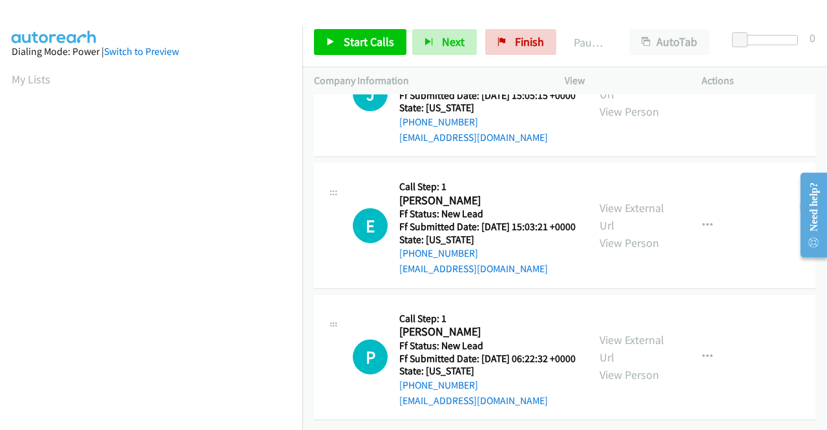
scroll to position [257, 0]
click at [362, 44] on span "Start Calls" at bounding box center [369, 41] width 50 height 15
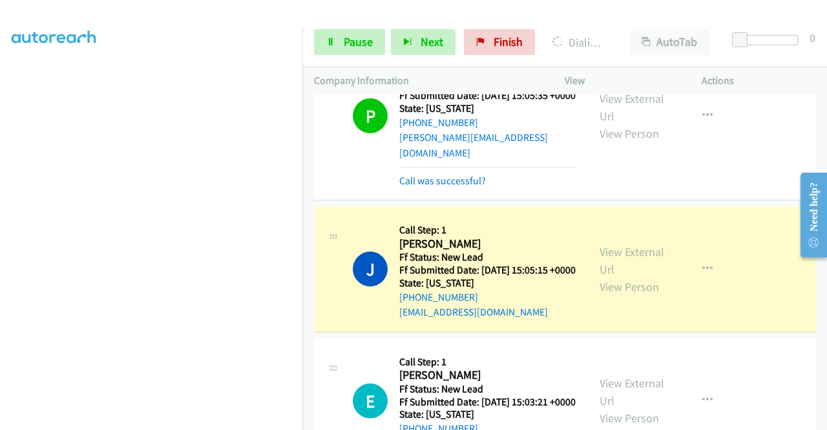
scroll to position [129, 0]
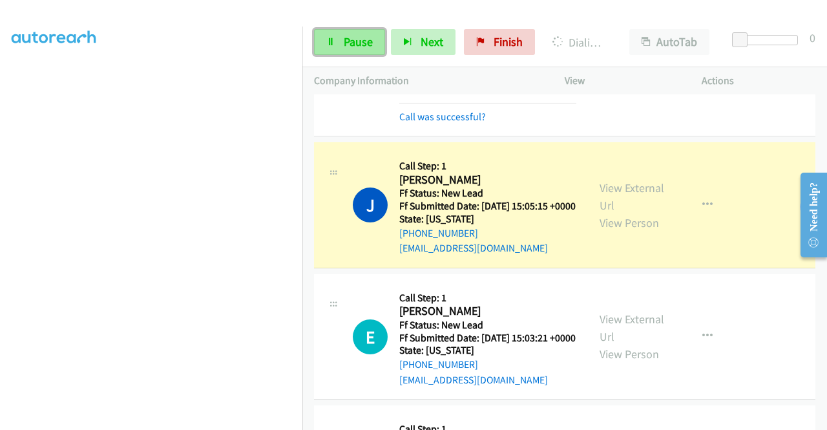
click at [358, 47] on span "Pause" at bounding box center [358, 41] width 29 height 15
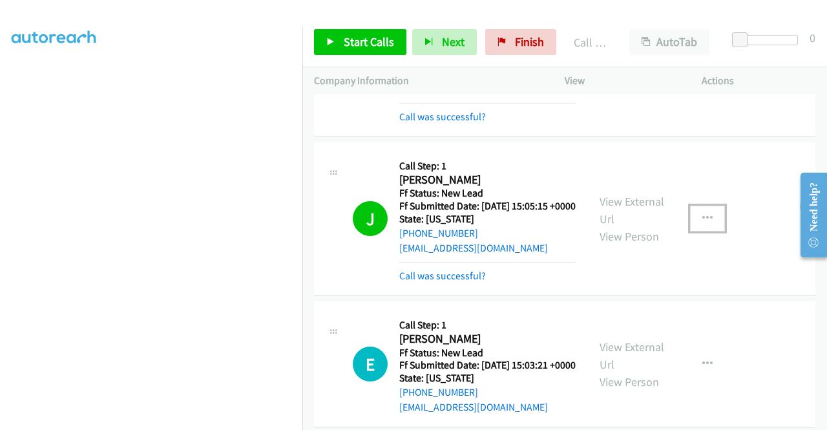
click at [693, 220] on button "button" at bounding box center [707, 218] width 35 height 26
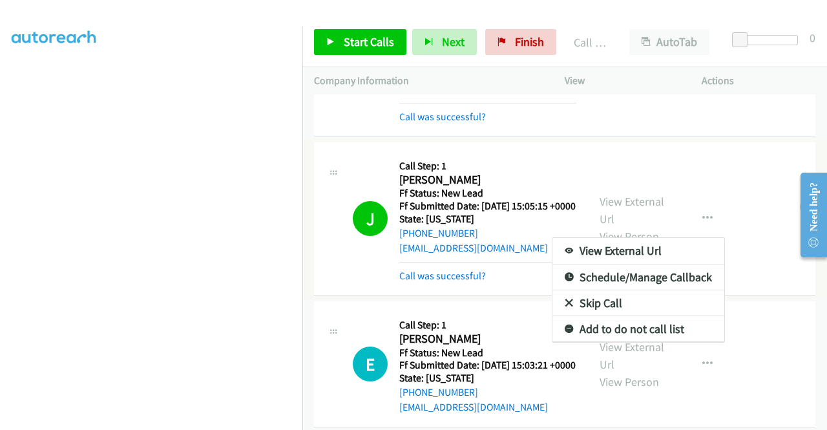
click at [617, 331] on link "Add to do not call list" at bounding box center [638, 329] width 172 height 26
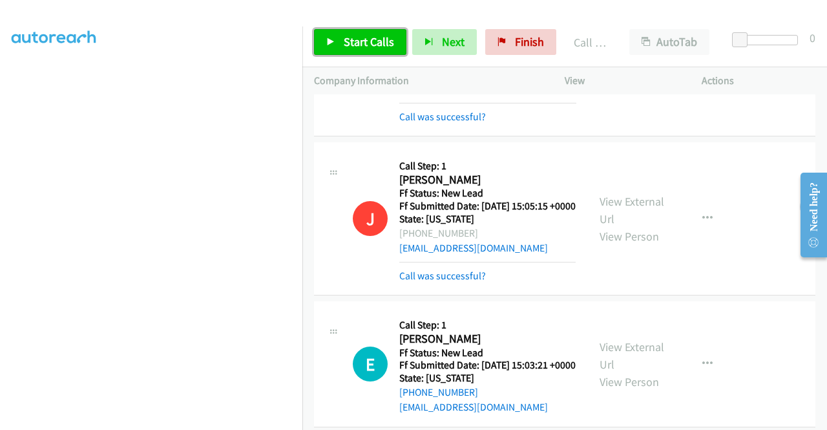
click at [341, 51] on link "Start Calls" at bounding box center [360, 42] width 92 height 26
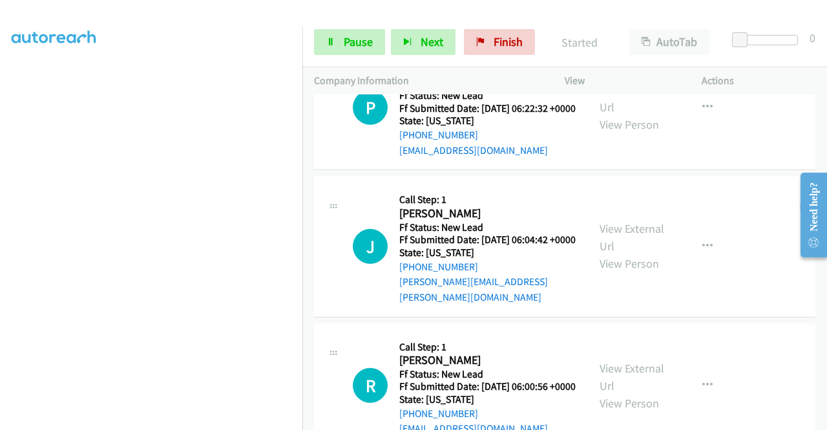
scroll to position [582, 0]
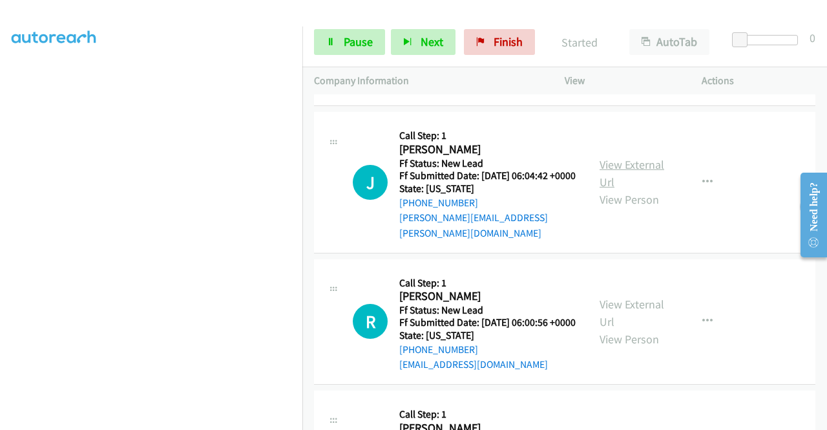
click at [642, 189] on link "View External Url" at bounding box center [632, 173] width 65 height 32
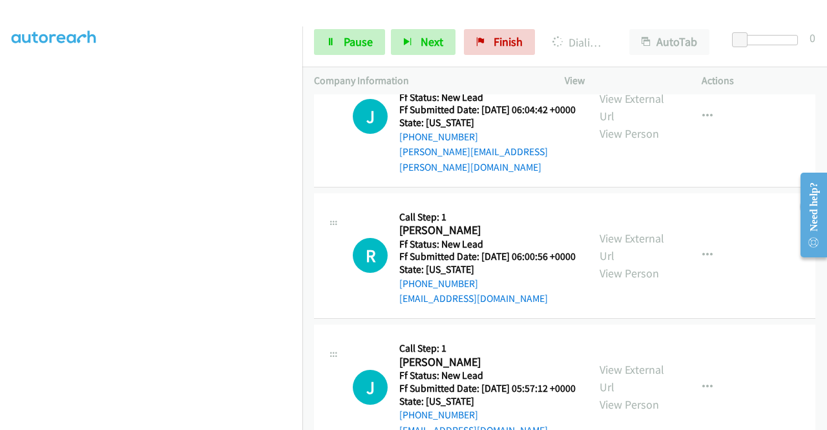
scroll to position [711, 0]
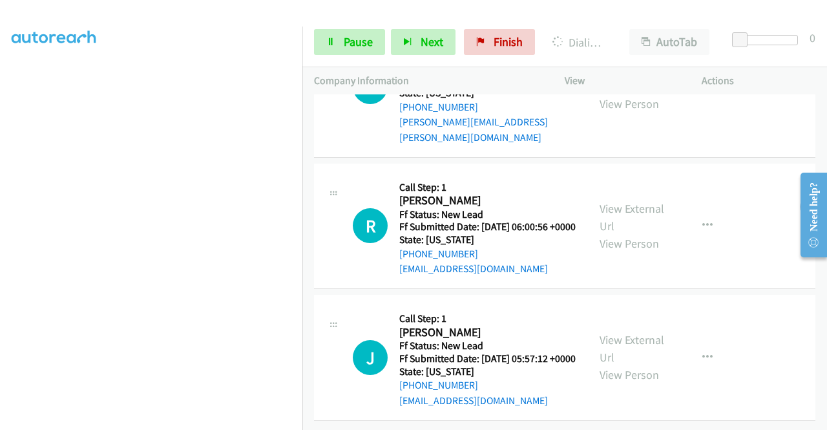
click at [618, 220] on div "View External Url View Person" at bounding box center [633, 226] width 67 height 52
click at [637, 211] on link "View External Url" at bounding box center [632, 217] width 65 height 32
click at [623, 332] on link "View External Url" at bounding box center [632, 348] width 65 height 32
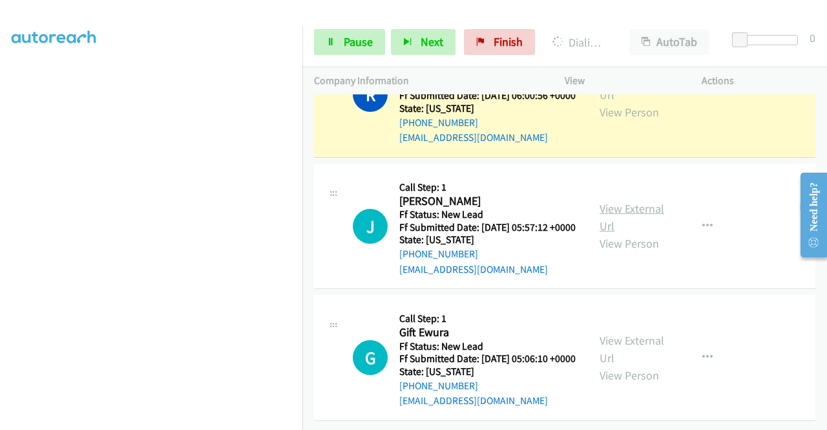
scroll to position [969, 0]
click at [633, 333] on link "View External Url" at bounding box center [632, 349] width 65 height 32
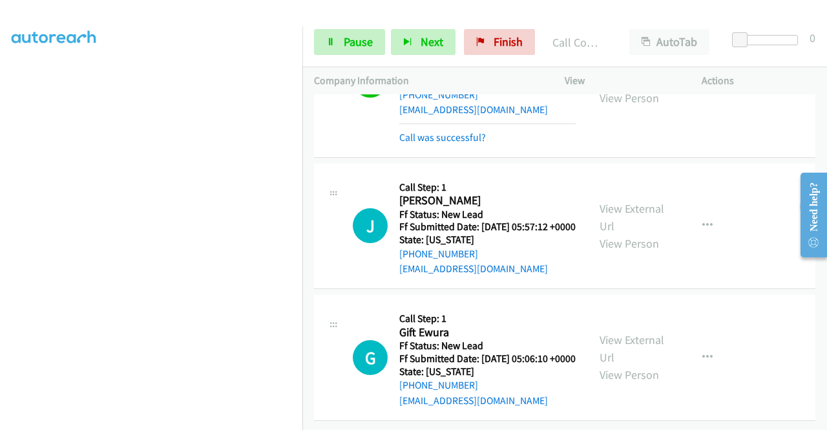
scroll to position [996, 0]
click at [344, 38] on span "Pause" at bounding box center [358, 41] width 29 height 15
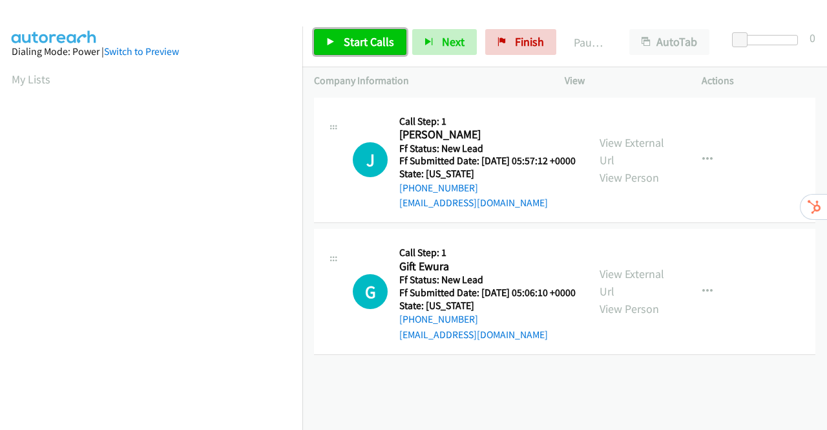
click at [343, 41] on link "Start Calls" at bounding box center [360, 42] width 92 height 26
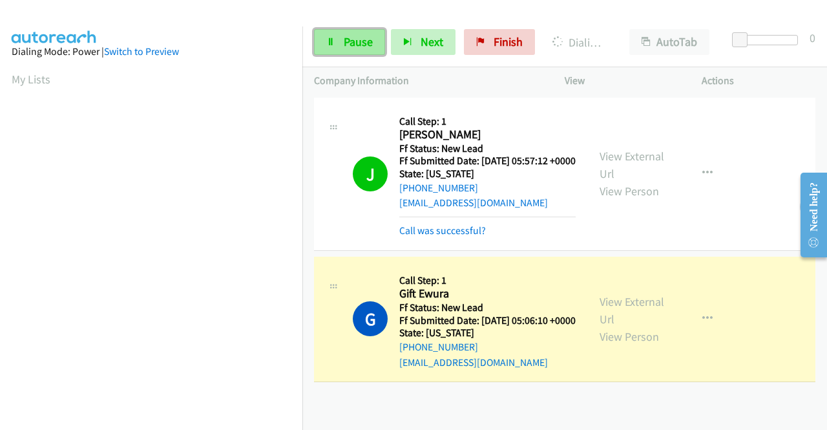
click at [358, 42] on span "Pause" at bounding box center [358, 41] width 29 height 15
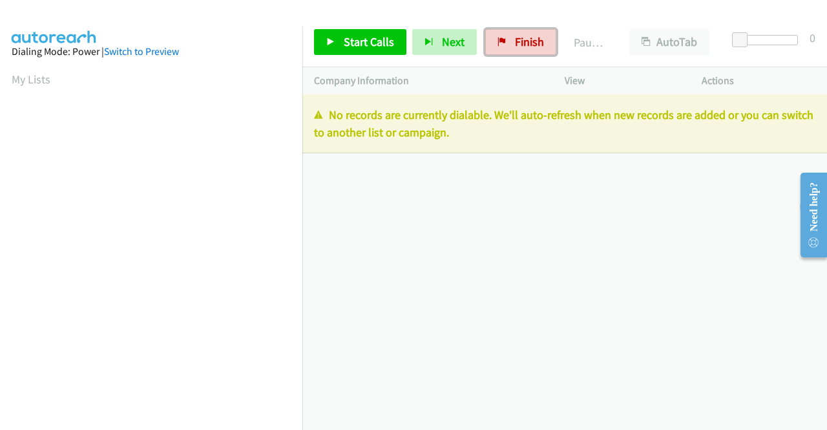
click at [524, 41] on span "Finish" at bounding box center [529, 41] width 29 height 15
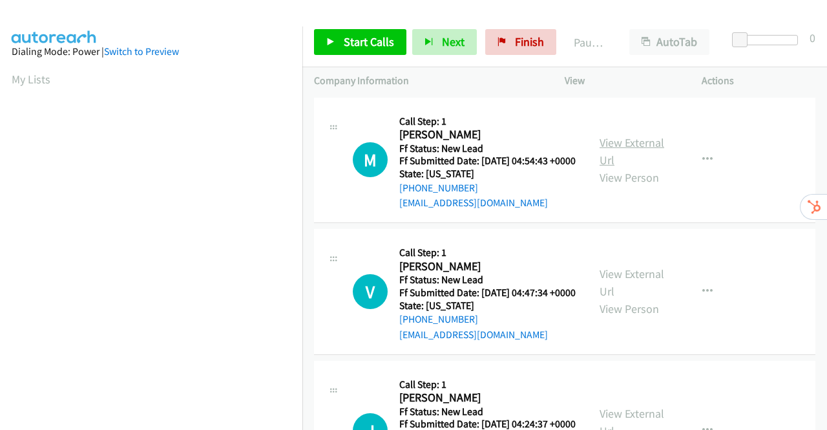
click at [607, 150] on link "View External Url" at bounding box center [632, 151] width 65 height 32
click at [623, 297] on link "View External Url" at bounding box center [632, 282] width 65 height 32
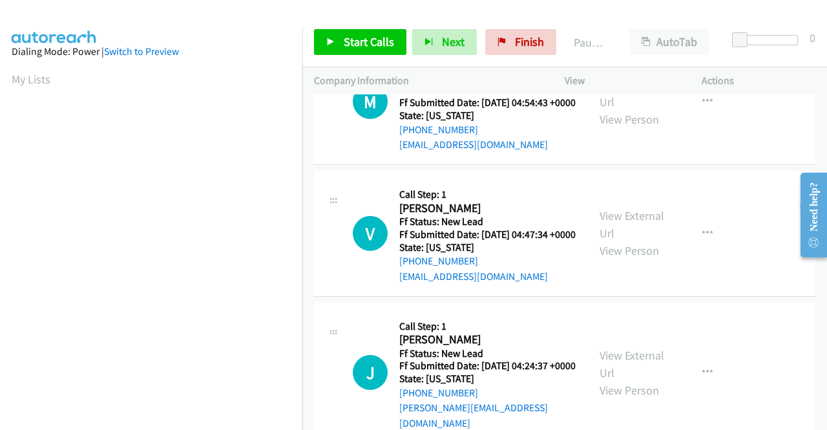
scroll to position [194, 0]
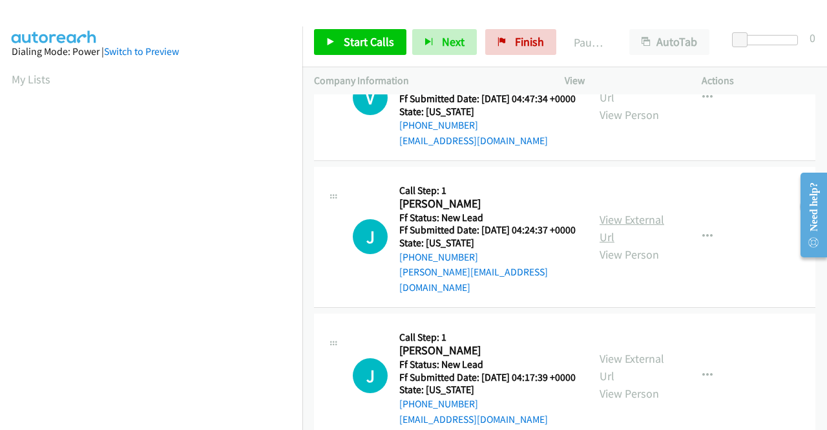
click at [631, 244] on link "View External Url" at bounding box center [632, 228] width 65 height 32
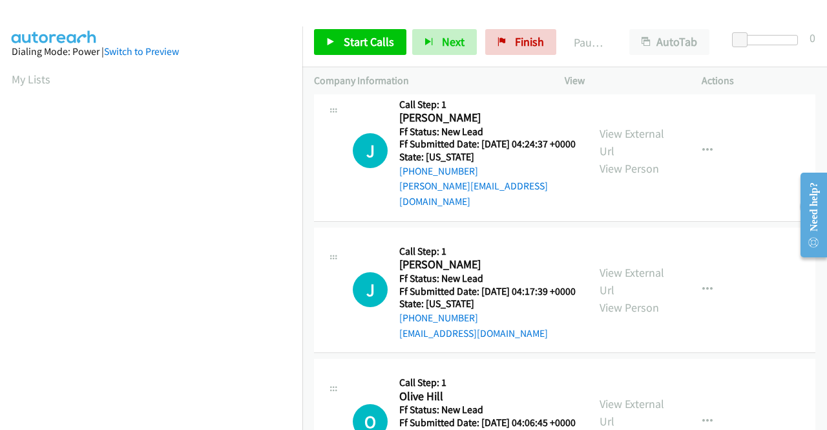
scroll to position [323, 0]
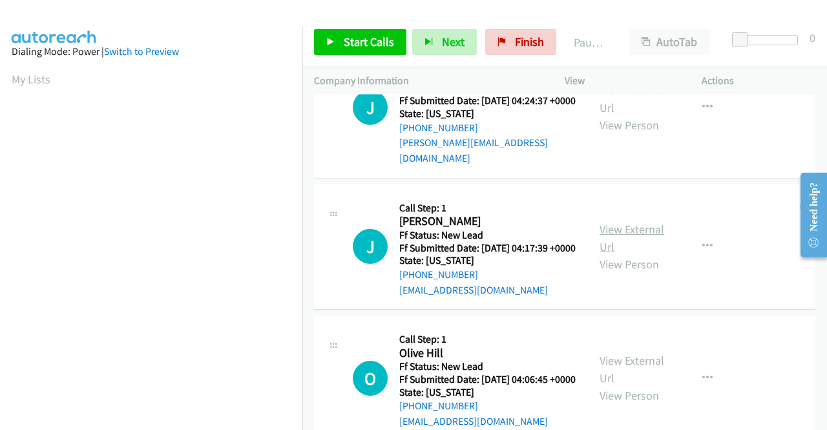
click at [618, 254] on link "View External Url" at bounding box center [632, 238] width 65 height 32
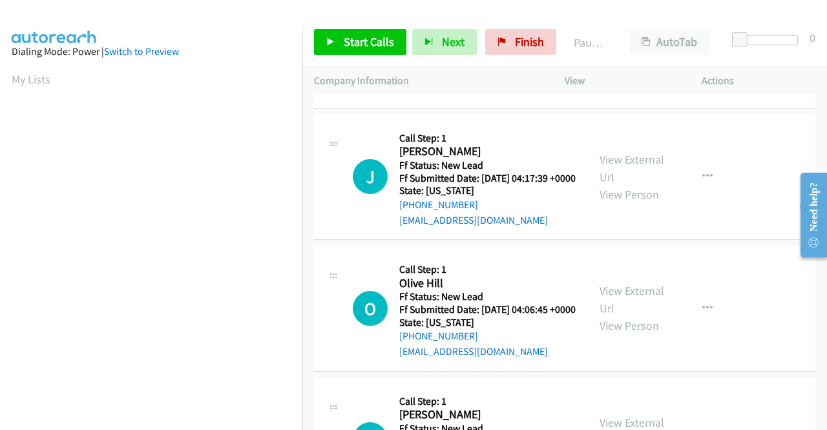
scroll to position [452, 0]
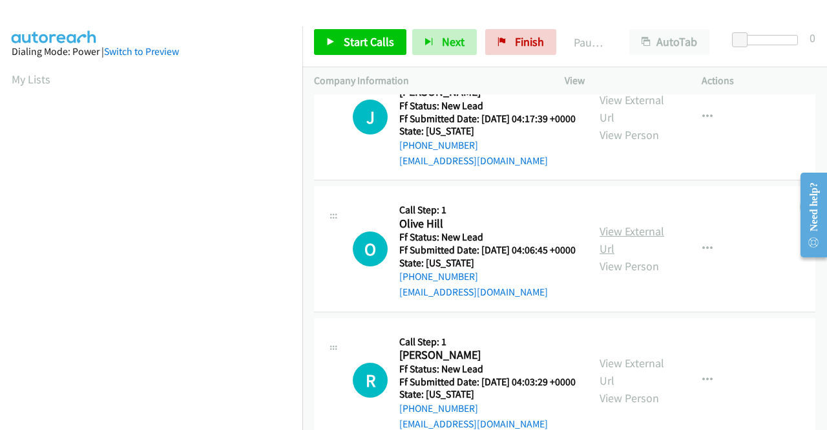
click at [640, 256] on link "View External Url" at bounding box center [632, 240] width 65 height 32
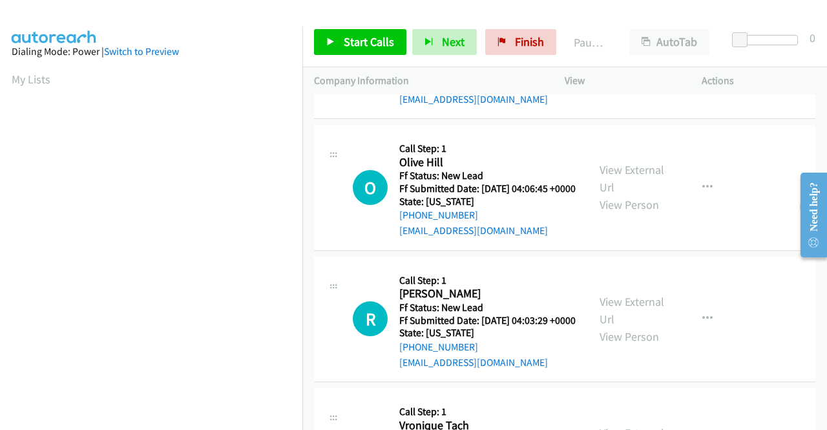
scroll to position [582, 0]
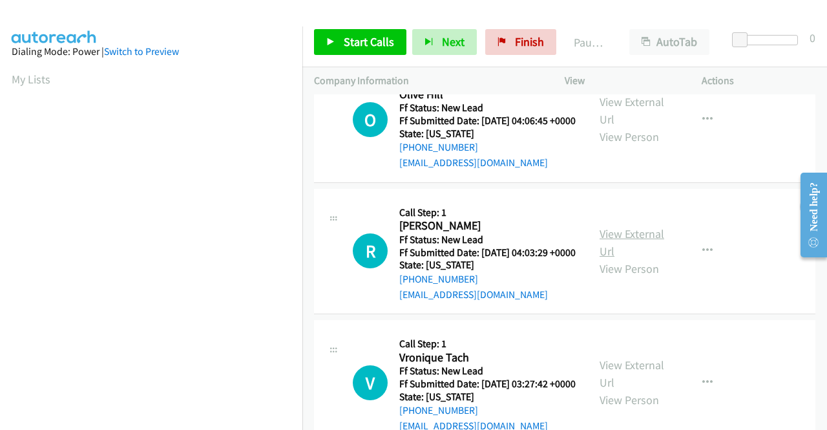
click at [615, 258] on link "View External Url" at bounding box center [632, 242] width 65 height 32
click at [337, 42] on link "Start Calls" at bounding box center [360, 42] width 92 height 26
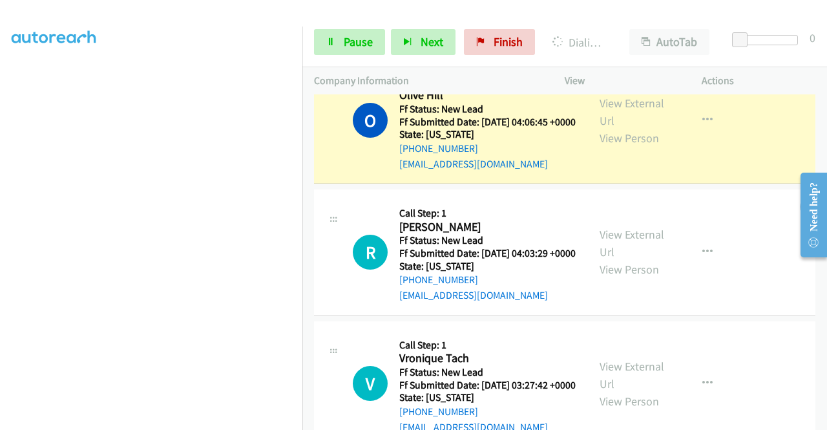
scroll to position [820, 0]
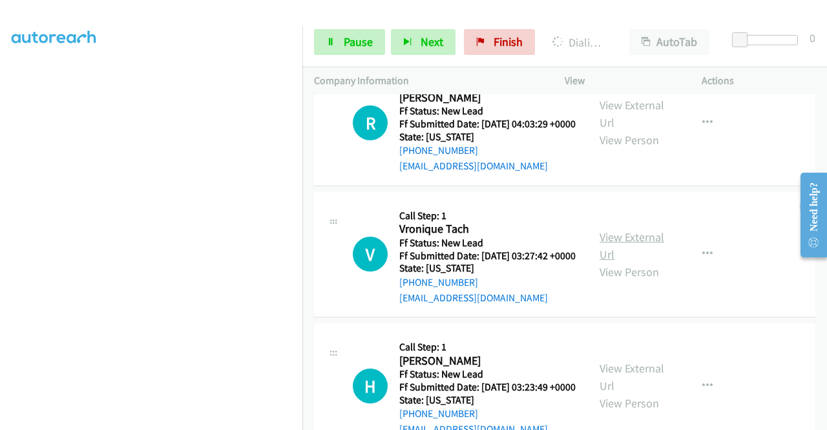
click at [623, 262] on link "View External Url" at bounding box center [632, 245] width 65 height 32
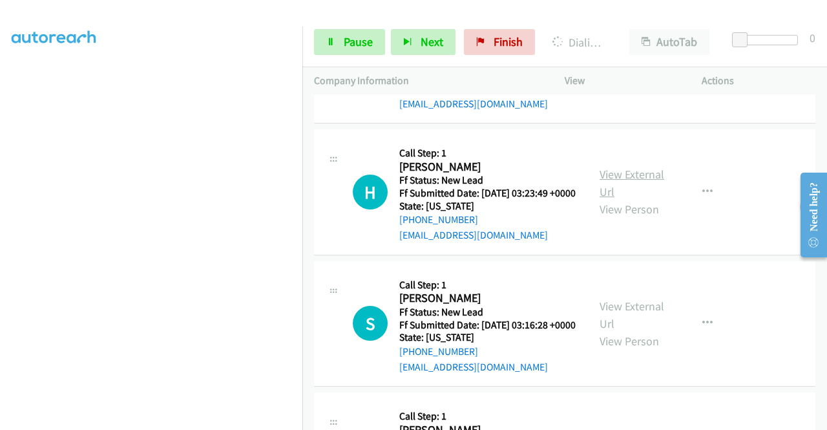
click at [631, 199] on link "View External Url" at bounding box center [632, 183] width 65 height 32
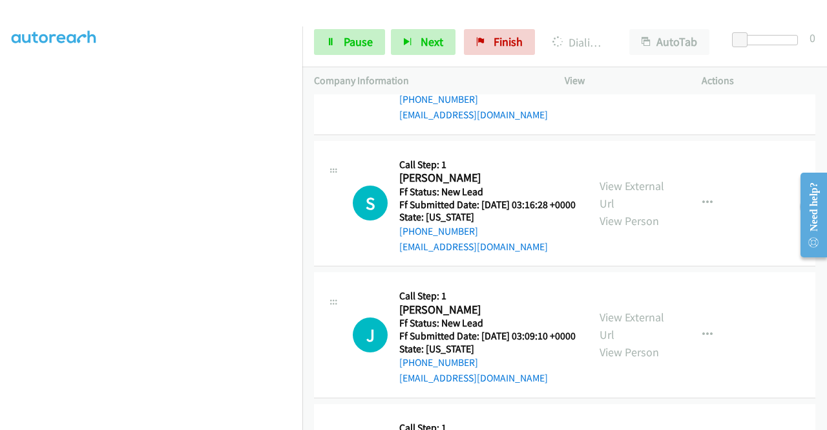
scroll to position [1143, 0]
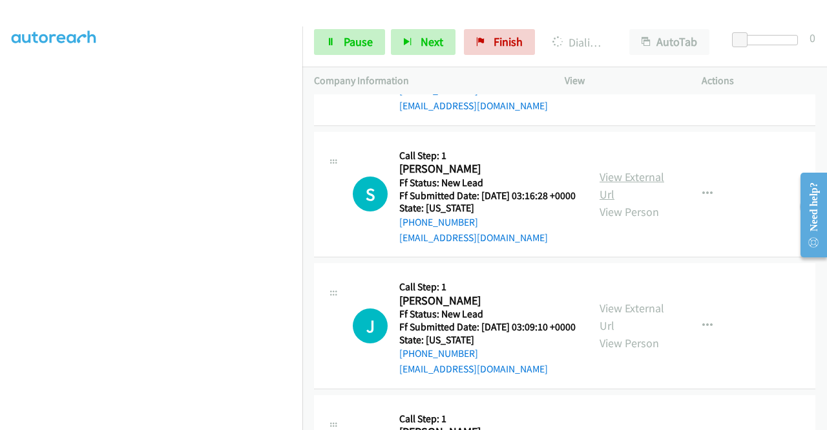
click at [637, 202] on link "View External Url" at bounding box center [632, 185] width 65 height 32
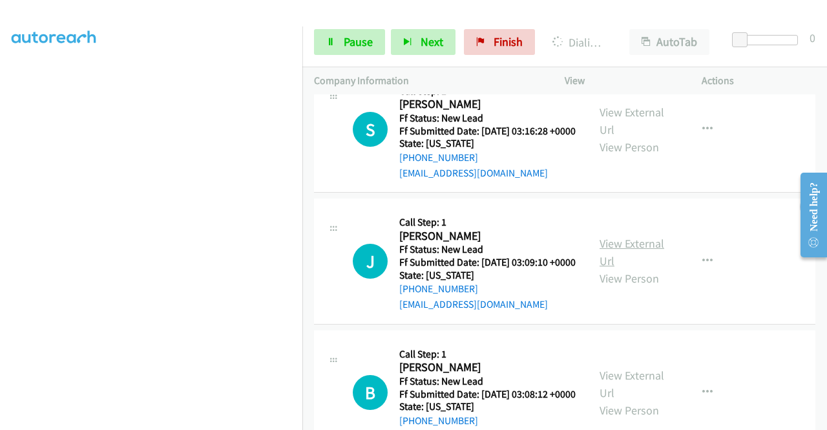
click at [641, 268] on link "View External Url" at bounding box center [632, 252] width 65 height 32
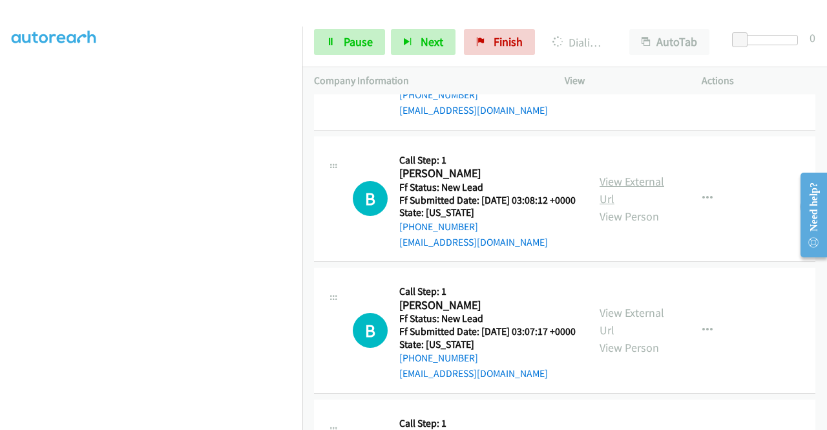
click at [606, 206] on link "View External Url" at bounding box center [632, 190] width 65 height 32
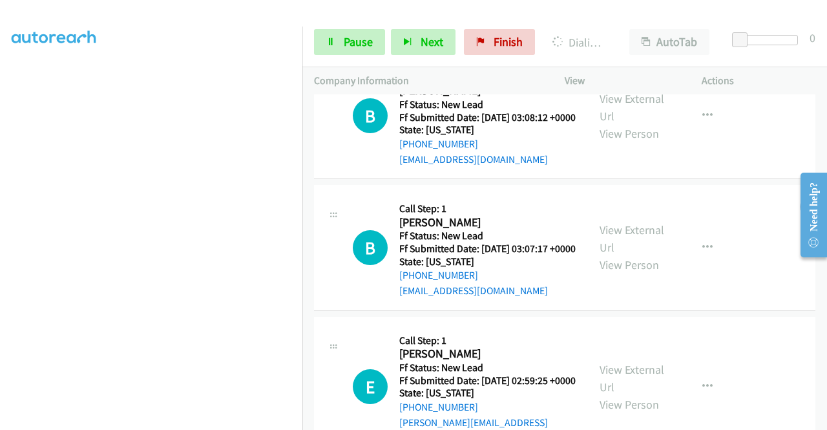
scroll to position [1531, 0]
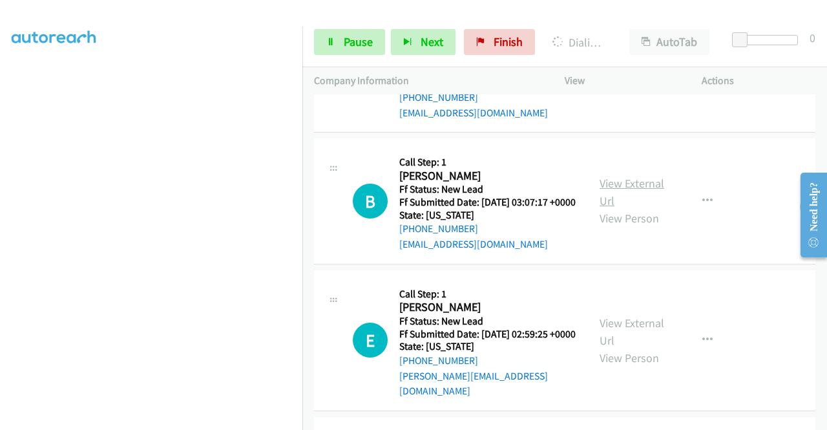
click at [609, 208] on link "View External Url" at bounding box center [632, 192] width 65 height 32
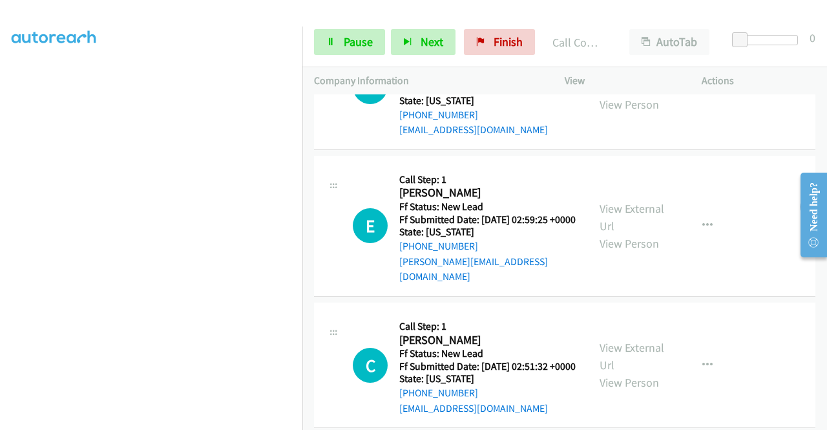
scroll to position [1803, 0]
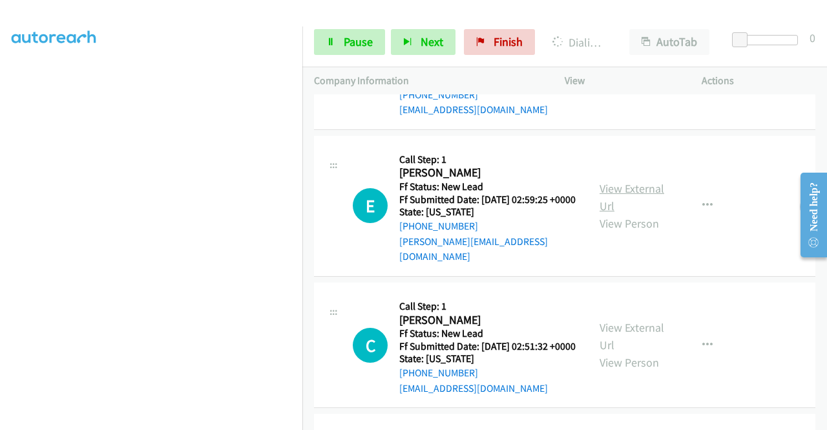
click at [612, 213] on link "View External Url" at bounding box center [632, 197] width 65 height 32
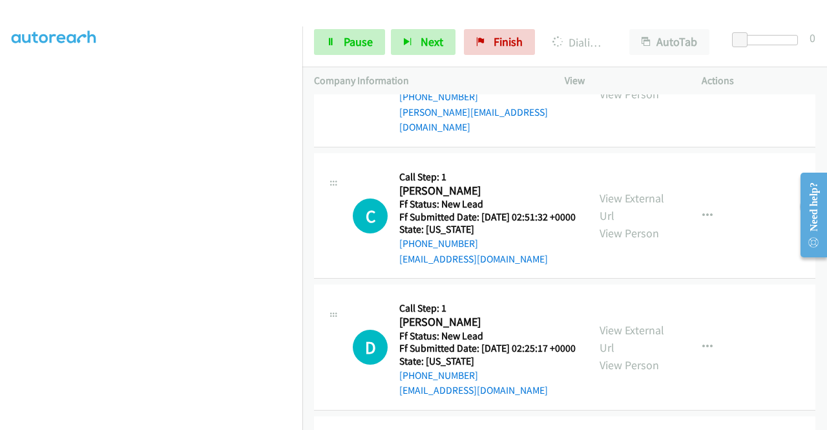
scroll to position [1932, 0]
click at [604, 223] on link "View External Url" at bounding box center [632, 207] width 65 height 32
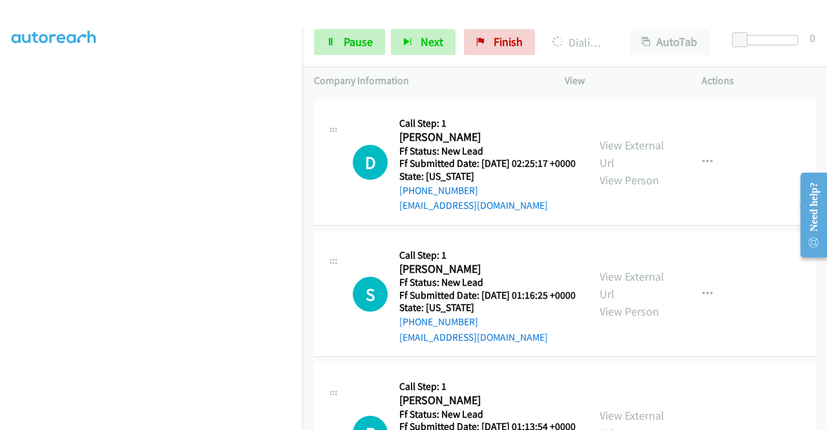
scroll to position [2126, 0]
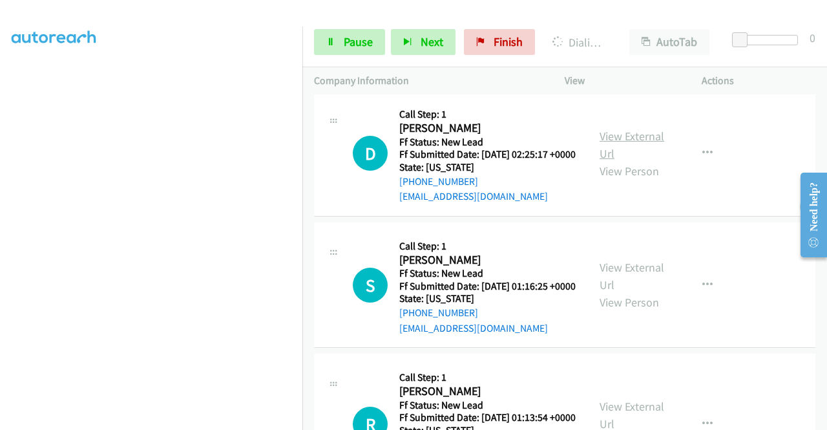
click at [604, 161] on link "View External Url" at bounding box center [632, 145] width 65 height 32
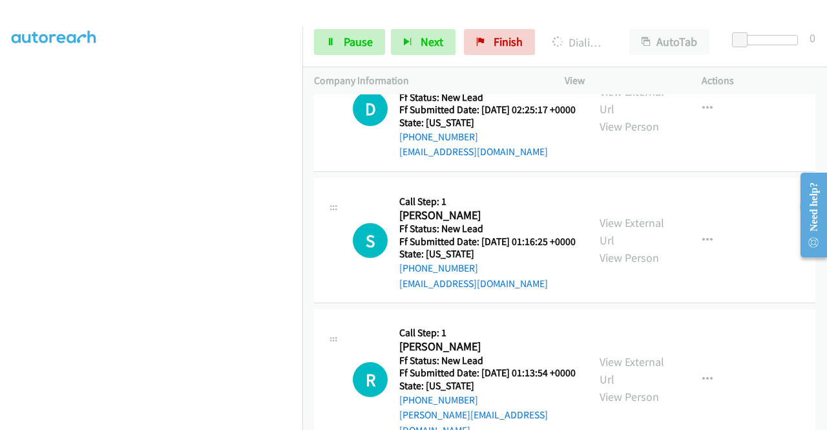
scroll to position [2191, 0]
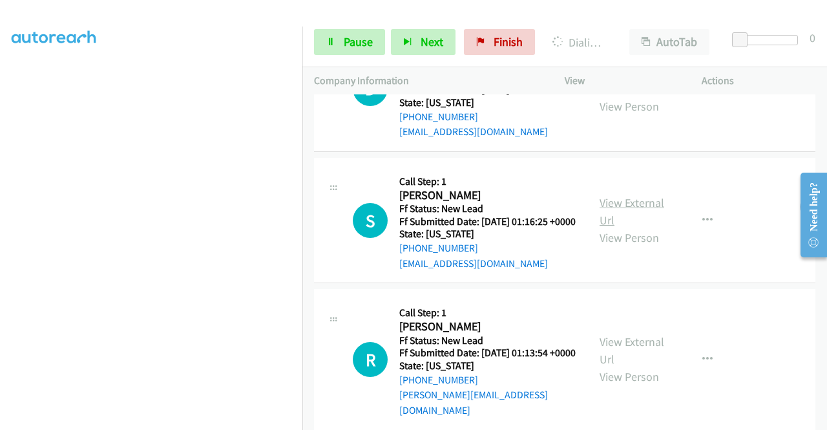
click at [615, 227] on link "View External Url" at bounding box center [632, 211] width 65 height 32
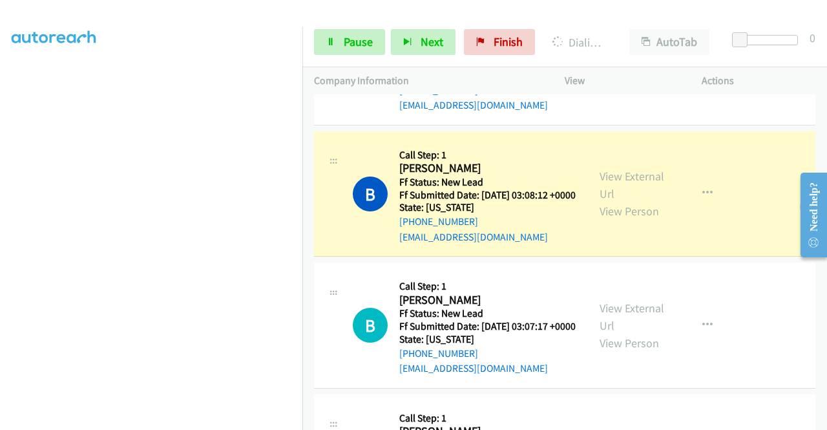
scroll to position [0, 0]
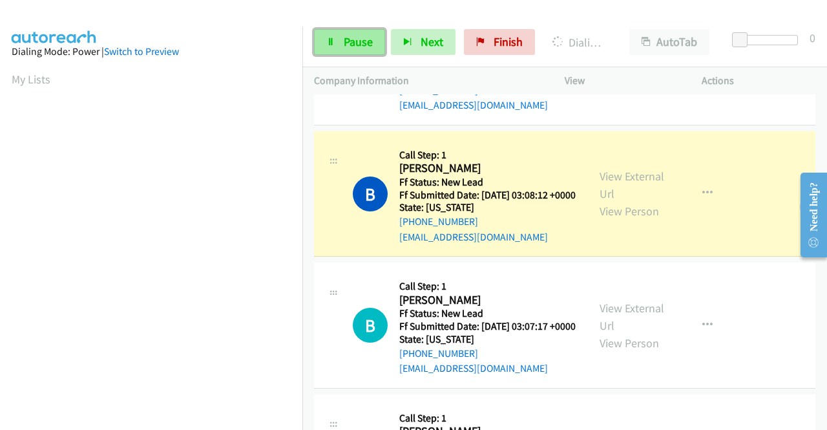
click at [342, 43] on link "Pause" at bounding box center [349, 42] width 71 height 26
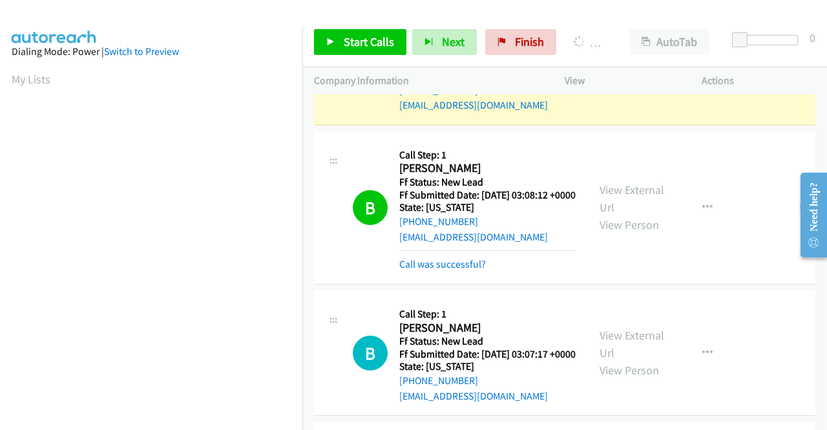
scroll to position [295, 0]
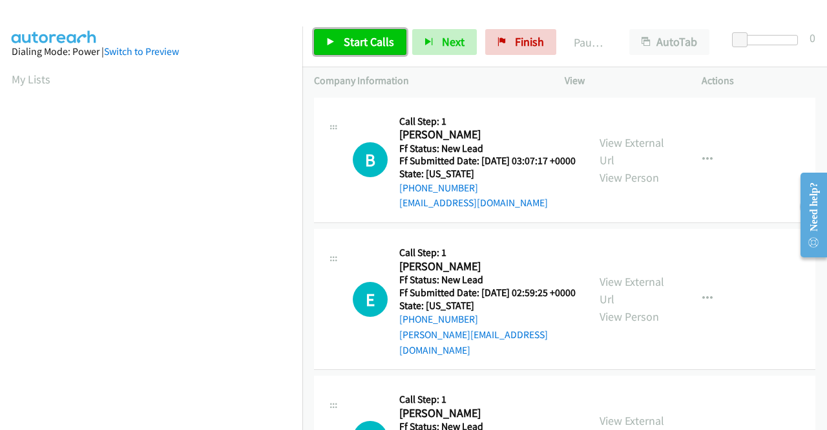
click at [359, 37] on span "Start Calls" at bounding box center [369, 41] width 50 height 15
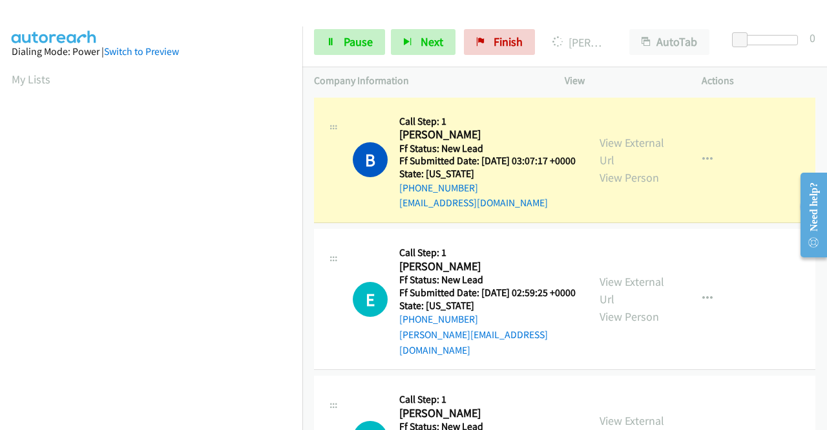
scroll to position [295, 0]
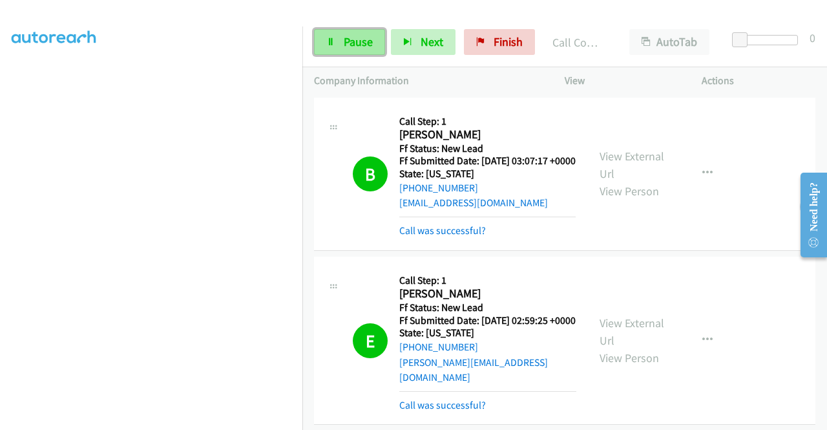
click at [352, 38] on span "Pause" at bounding box center [358, 41] width 29 height 15
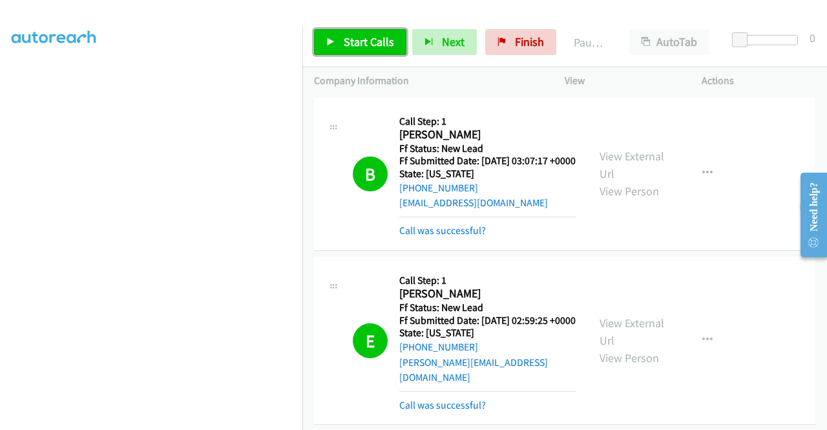
click at [347, 38] on span "Start Calls" at bounding box center [369, 41] width 50 height 15
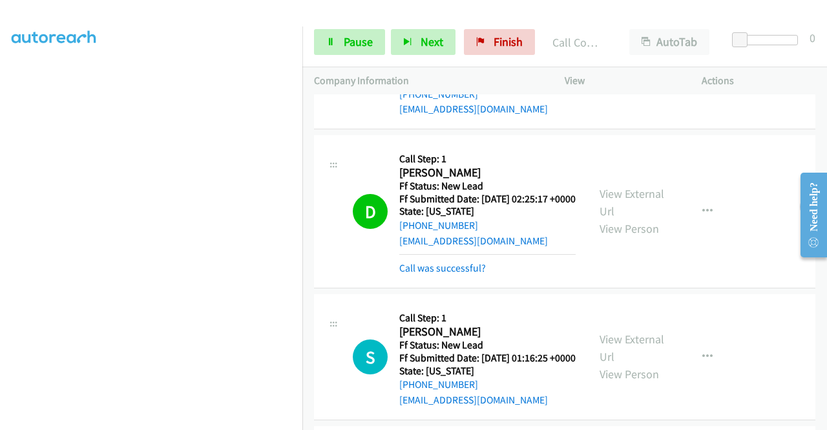
scroll to position [582, 0]
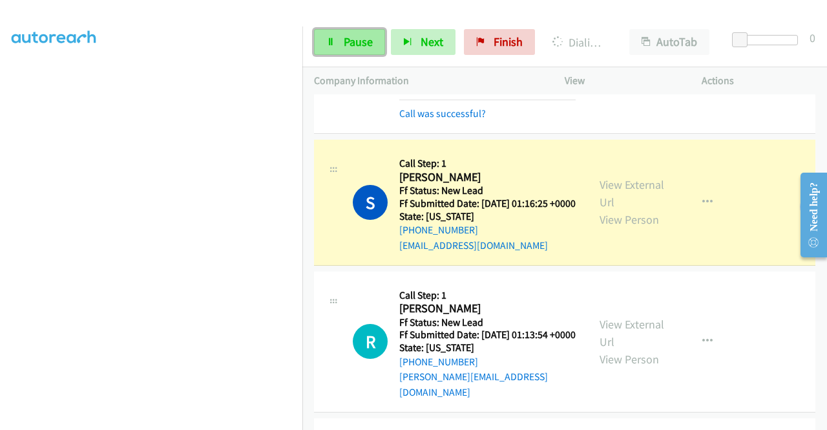
click at [352, 41] on span "Pause" at bounding box center [358, 41] width 29 height 15
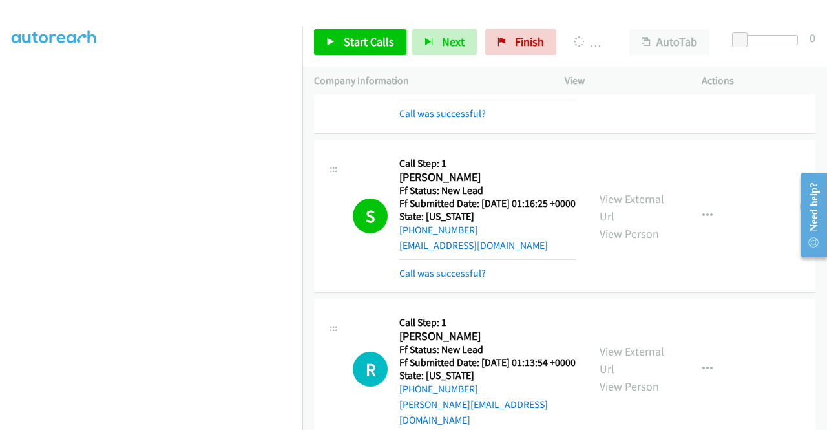
scroll to position [609, 0]
click at [503, 36] on link "Finish" at bounding box center [520, 42] width 71 height 26
